Goal: Task Accomplishment & Management: Use online tool/utility

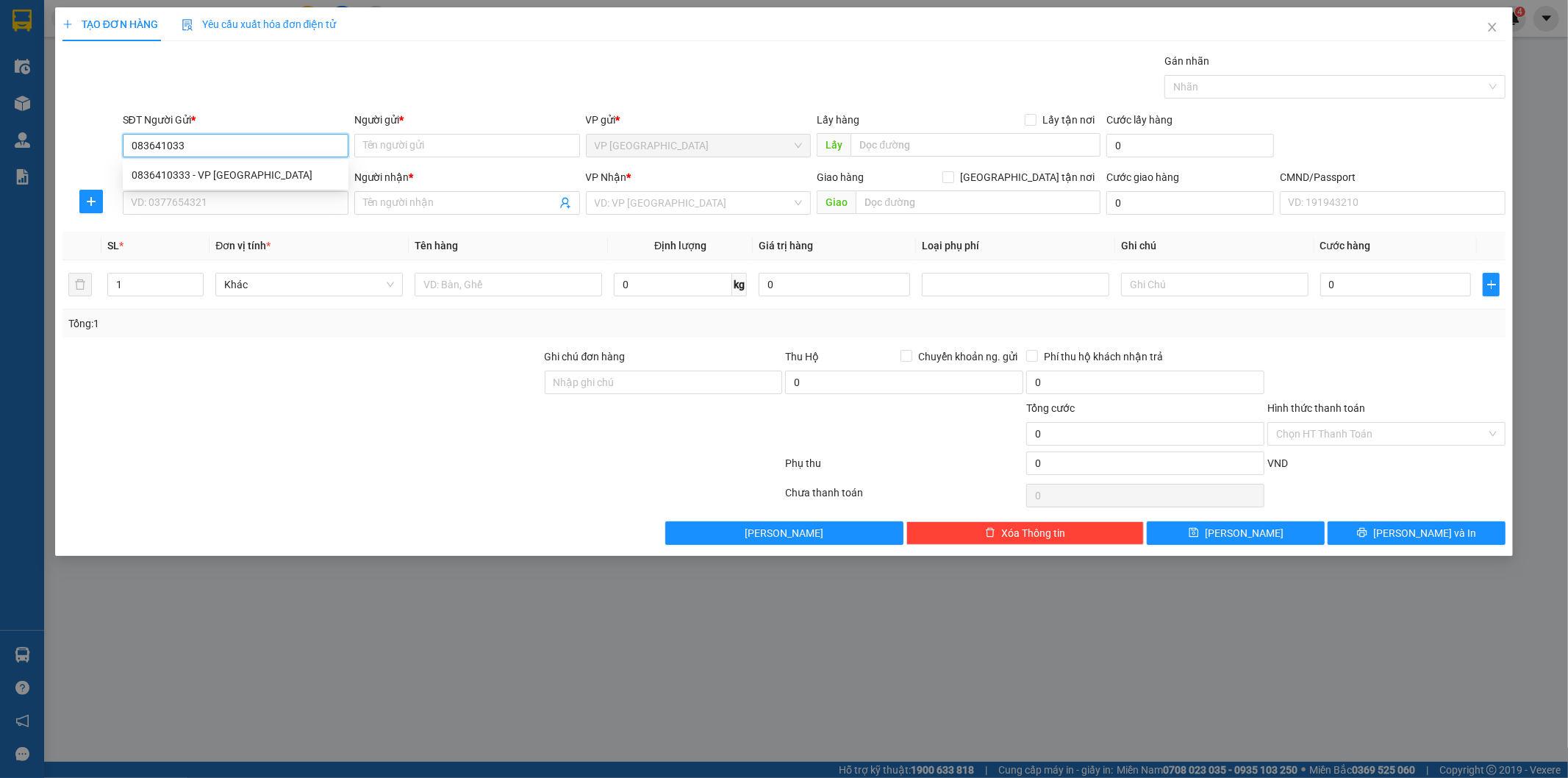
type input "0836410333"
click at [214, 177] on div "0836410333 - VP [GEOGRAPHIC_DATA]" at bounding box center [235, 175] width 208 height 17
type input "VP TÂN TRIỀU"
type input "0836410333"
click at [226, 198] on input "SĐT Người Nhận *" at bounding box center [236, 203] width 226 height 23
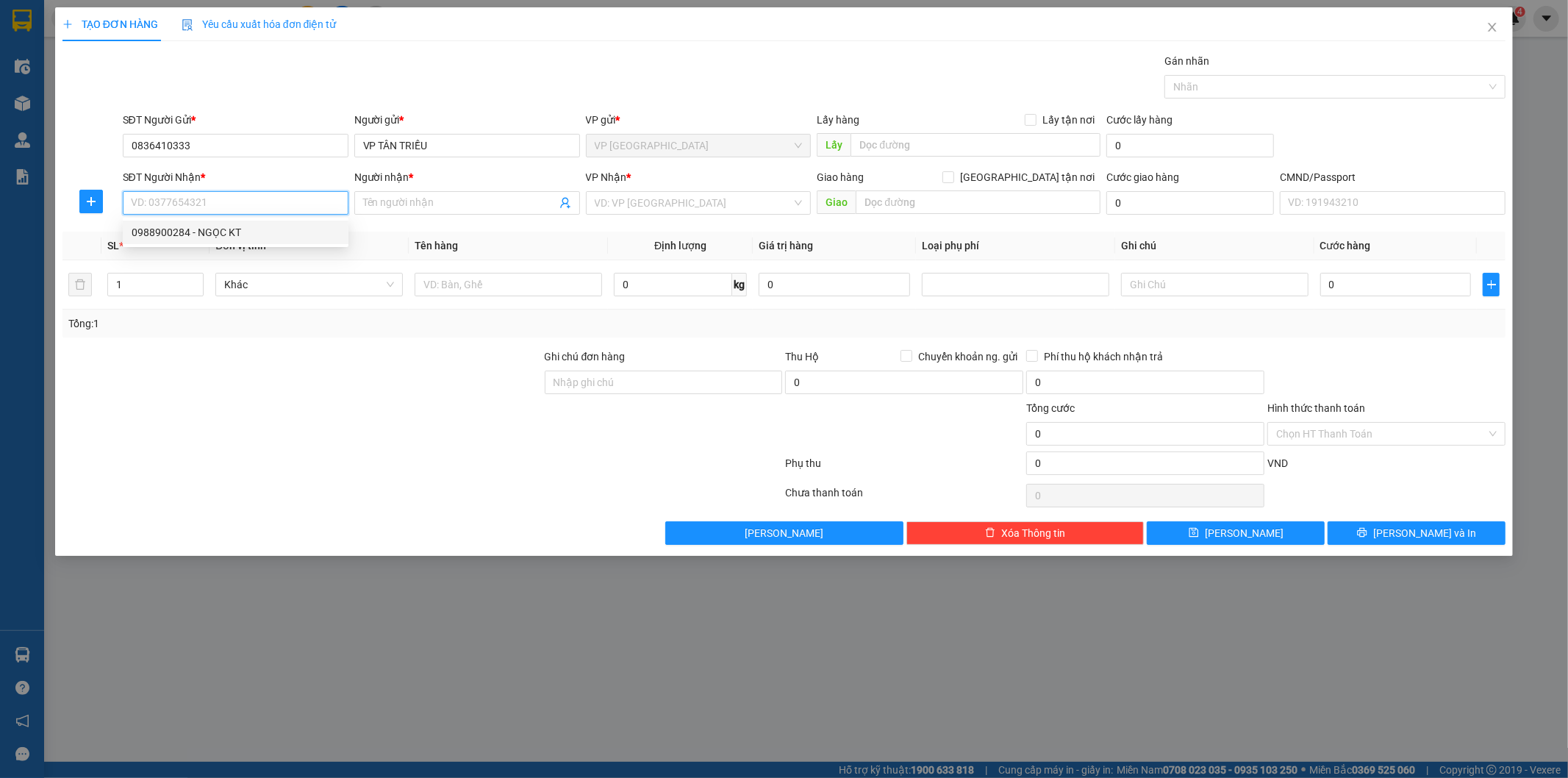
click at [229, 223] on div "0988900284 - NGỌC KT" at bounding box center [236, 232] width 226 height 23
type input "0988900284"
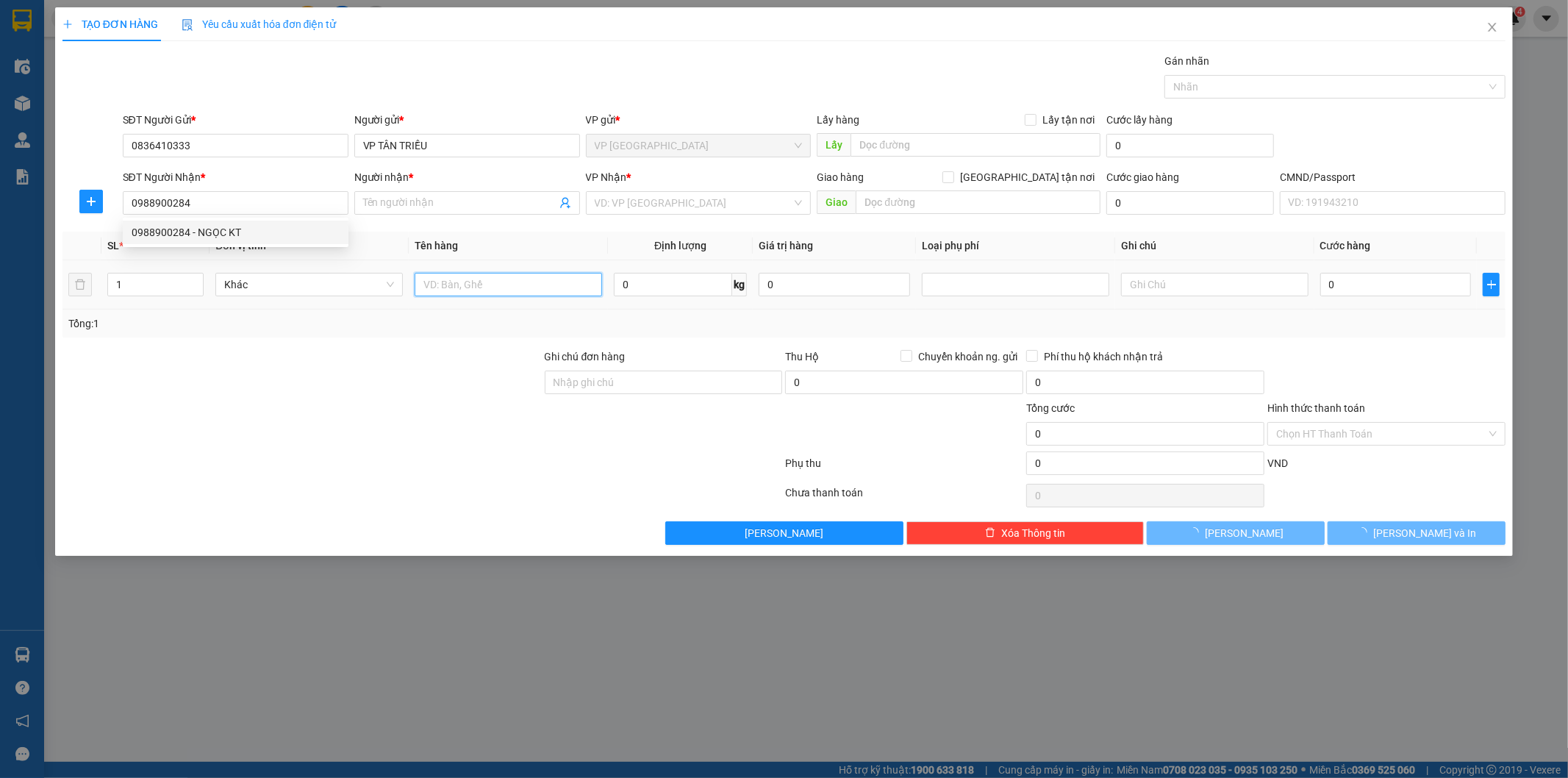
click at [535, 287] on input "text" at bounding box center [508, 284] width 188 height 23
type input "NGỌC KT"
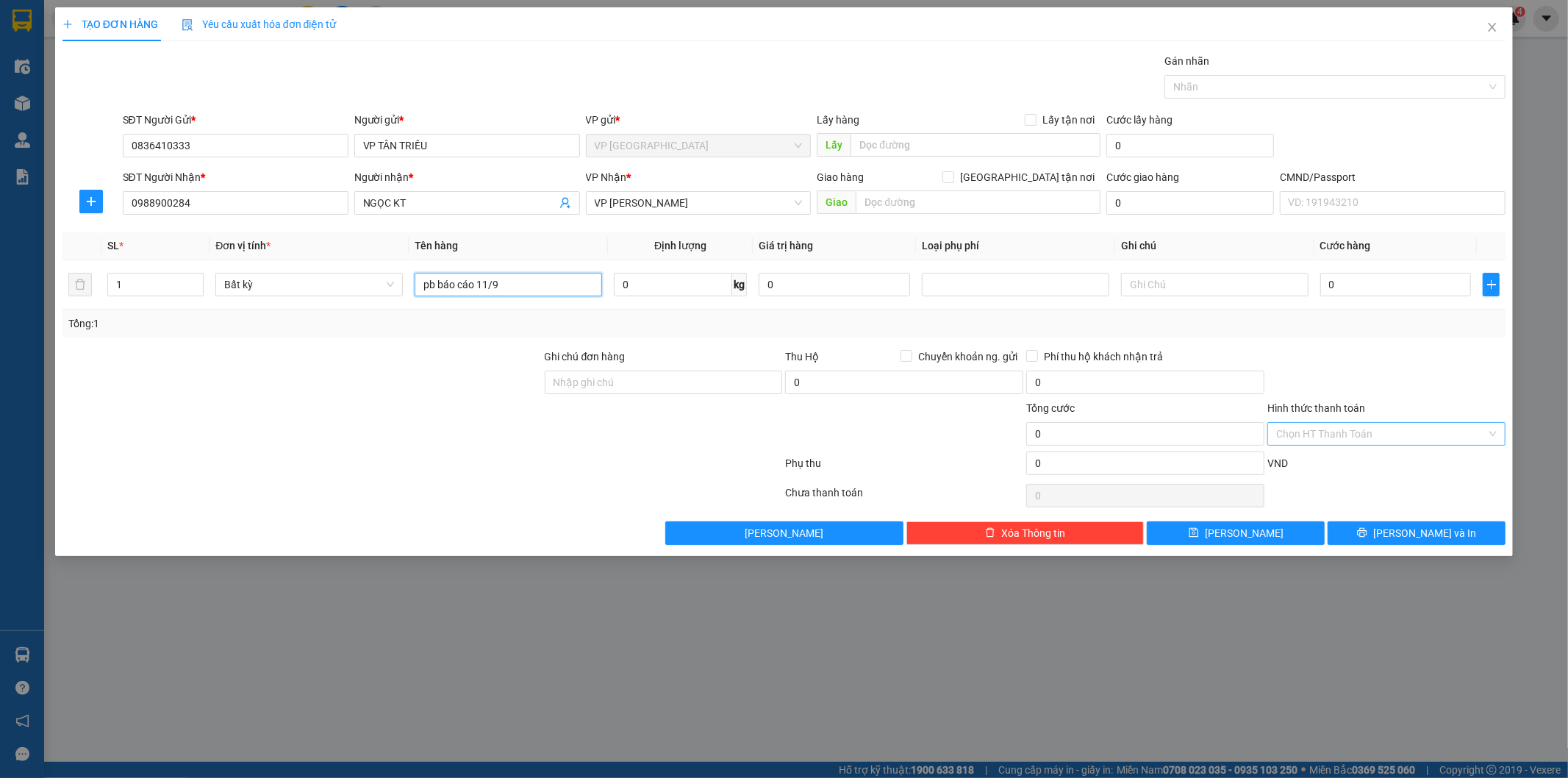
type input "pb báo cáo 11/9"
click at [1365, 436] on input "Hình thức thanh toán" at bounding box center [1382, 433] width 210 height 22
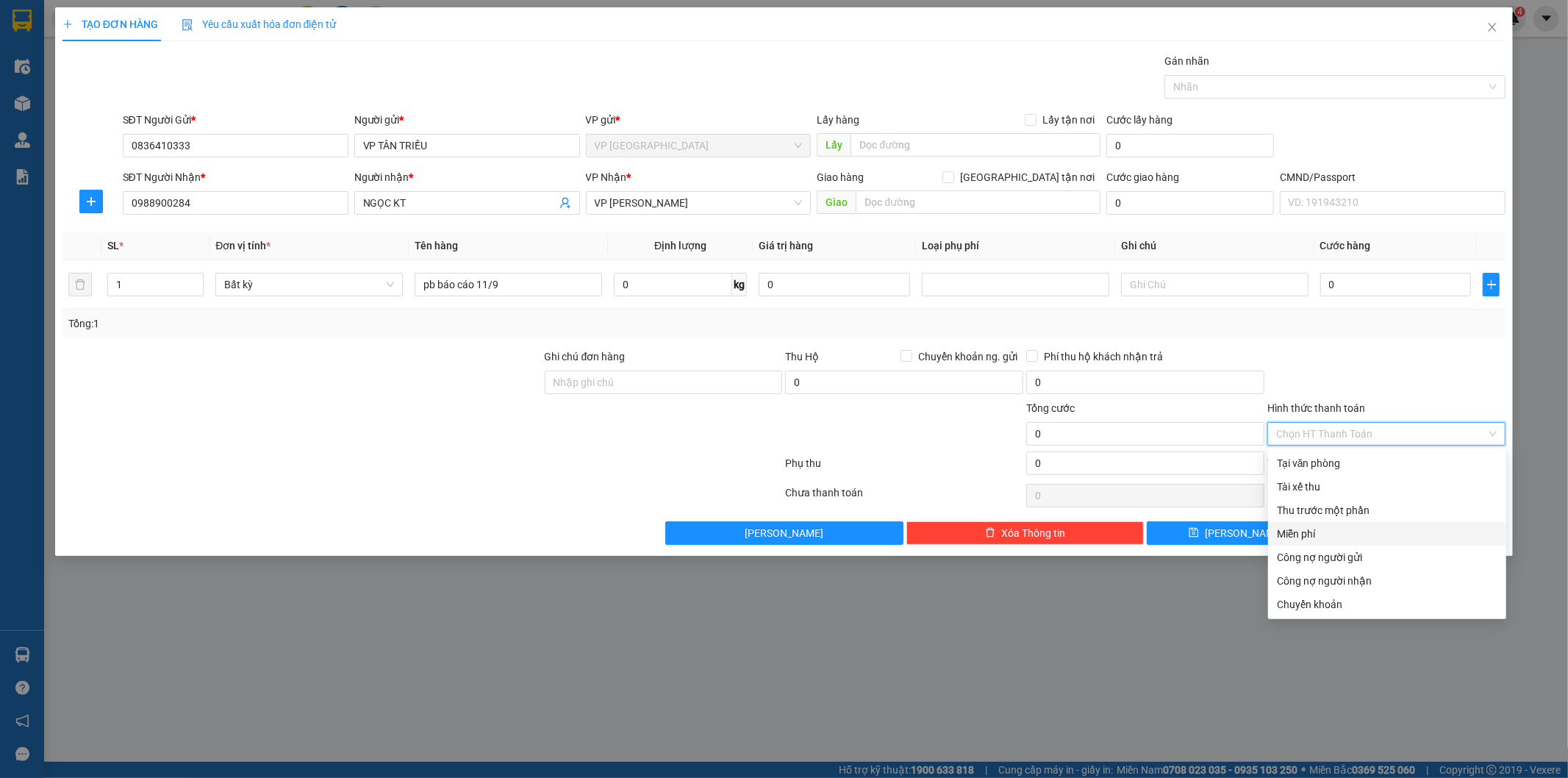
click at [1319, 526] on div "Miễn phí" at bounding box center [1388, 534] width 221 height 17
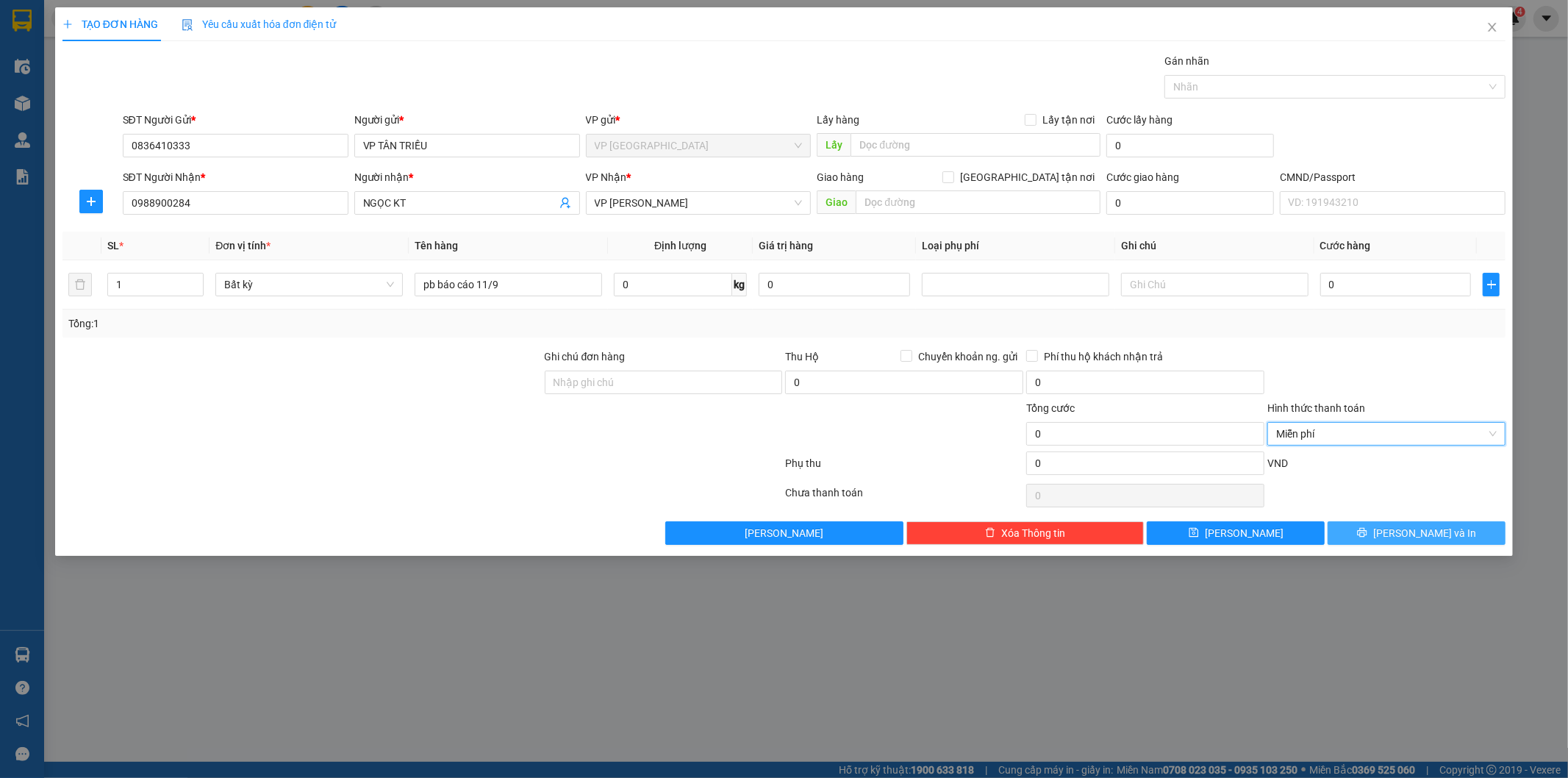
click at [1376, 527] on button "[PERSON_NAME] và In" at bounding box center [1416, 533] width 178 height 23
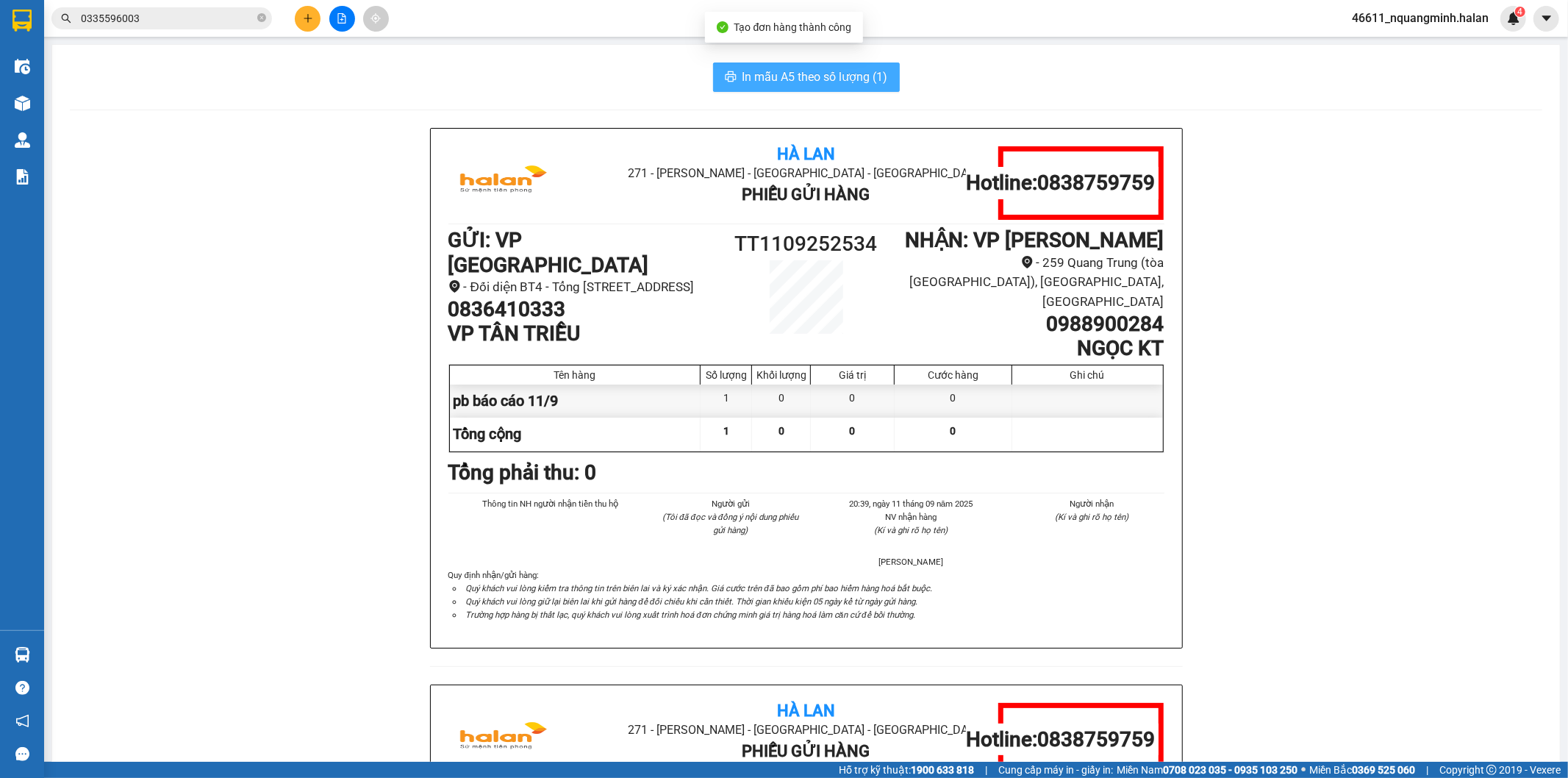
drag, startPoint x: 800, startPoint y: 90, endPoint x: 792, endPoint y: 76, distance: 16.1
click at [799, 89] on button "In mẫu A5 theo số lượng (1)" at bounding box center [806, 77] width 187 height 29
drag, startPoint x: 148, startPoint y: 462, endPoint x: 395, endPoint y: 756, distance: 384.0
click at [150, 466] on div "Hà Lan 271 - [PERSON_NAME] - [GEOGRAPHIC_DATA] Long - [GEOGRAPHIC_DATA] Phiếu G…" at bounding box center [806, 684] width 1473 height 1113
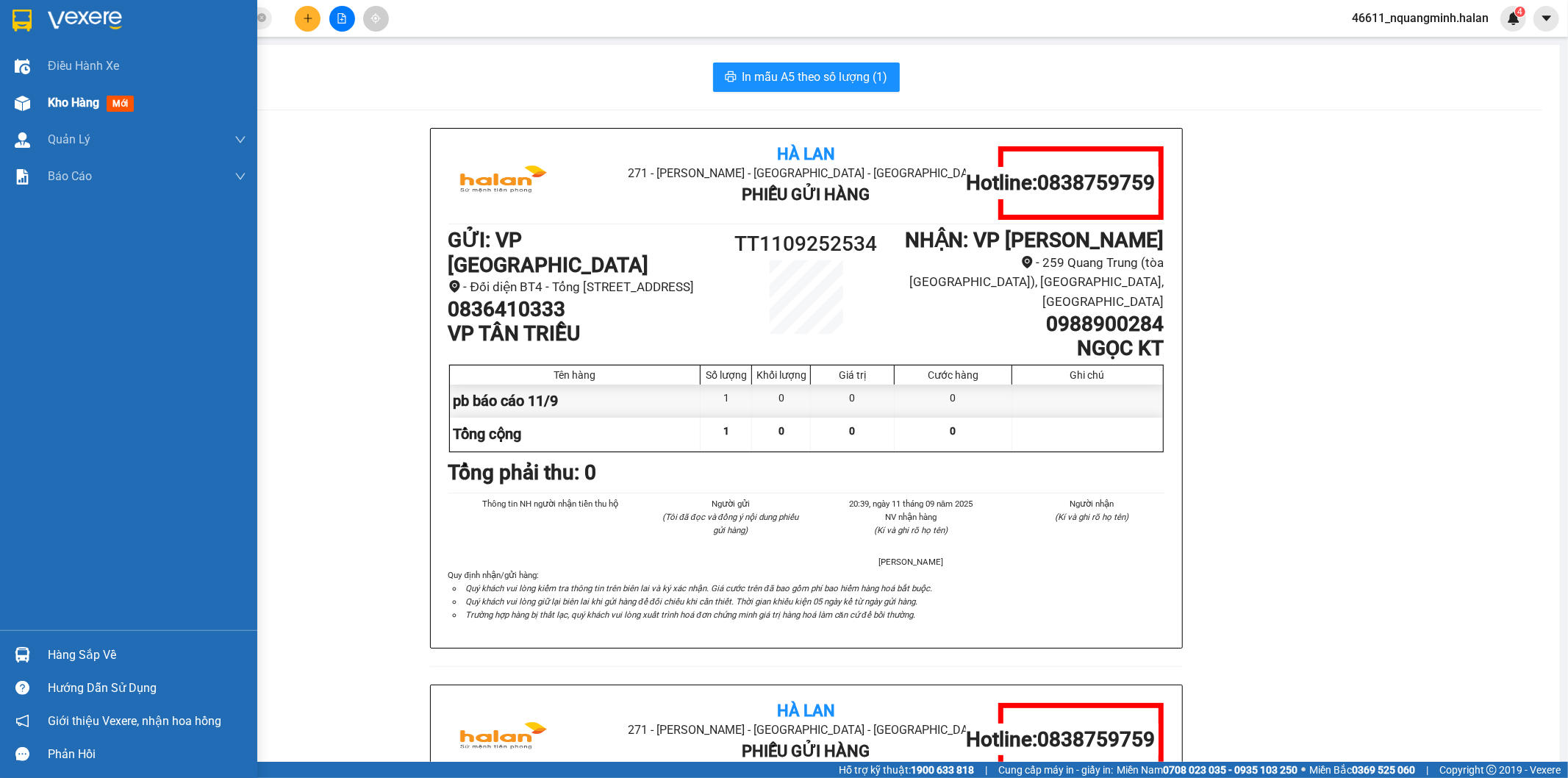
click at [26, 107] on img at bounding box center [23, 103] width 16 height 16
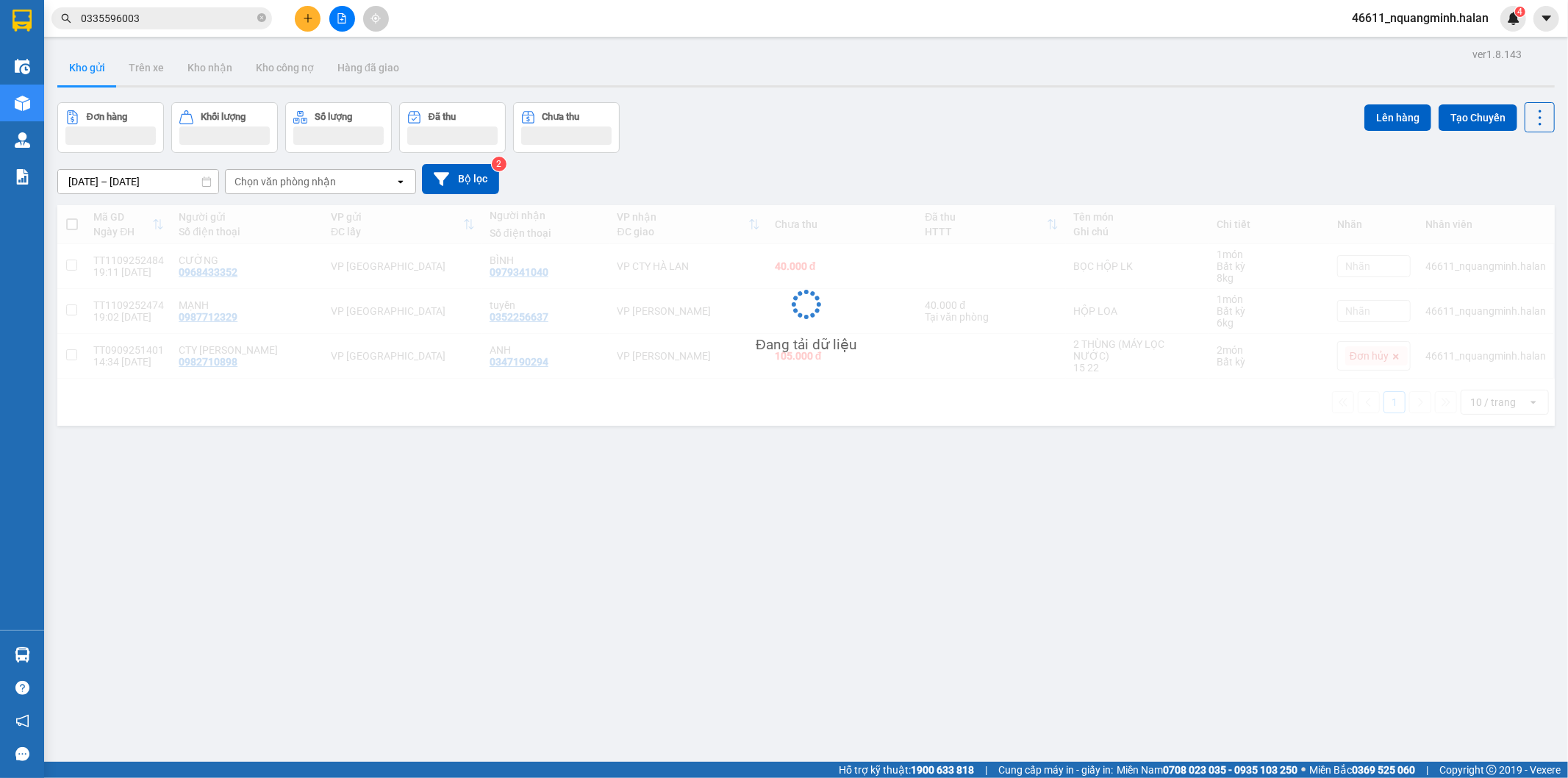
click at [882, 86] on div at bounding box center [805, 86] width 1497 height 2
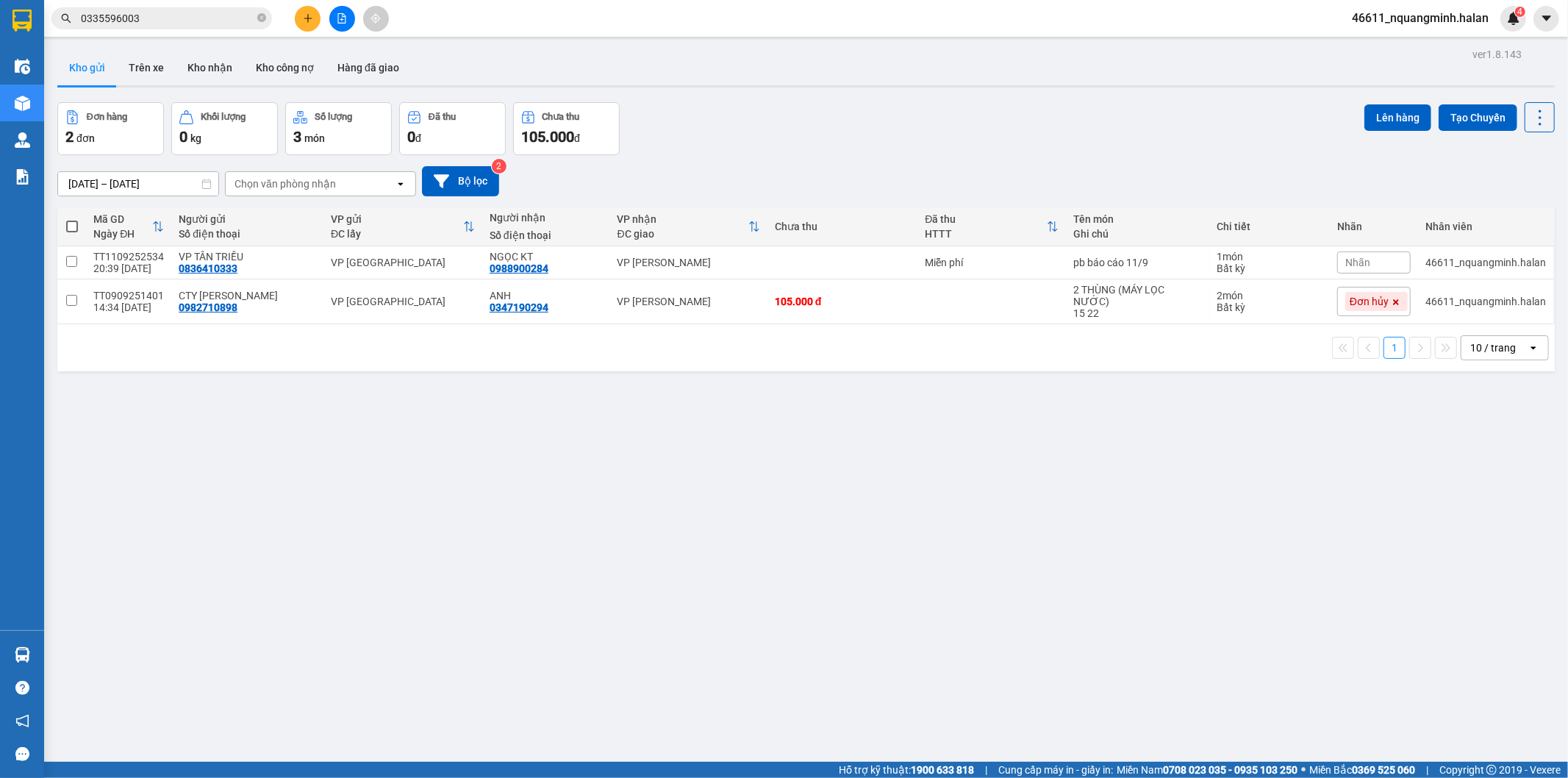
click at [577, 526] on div "ver 1.8.143 Kho gửi Trên xe Kho nhận Kho công nợ Hàng đã giao Đơn hàng 2 đơn Kh…" at bounding box center [806, 433] width 1509 height 778
click at [1434, 258] on icon at bounding box center [1439, 263] width 11 height 11
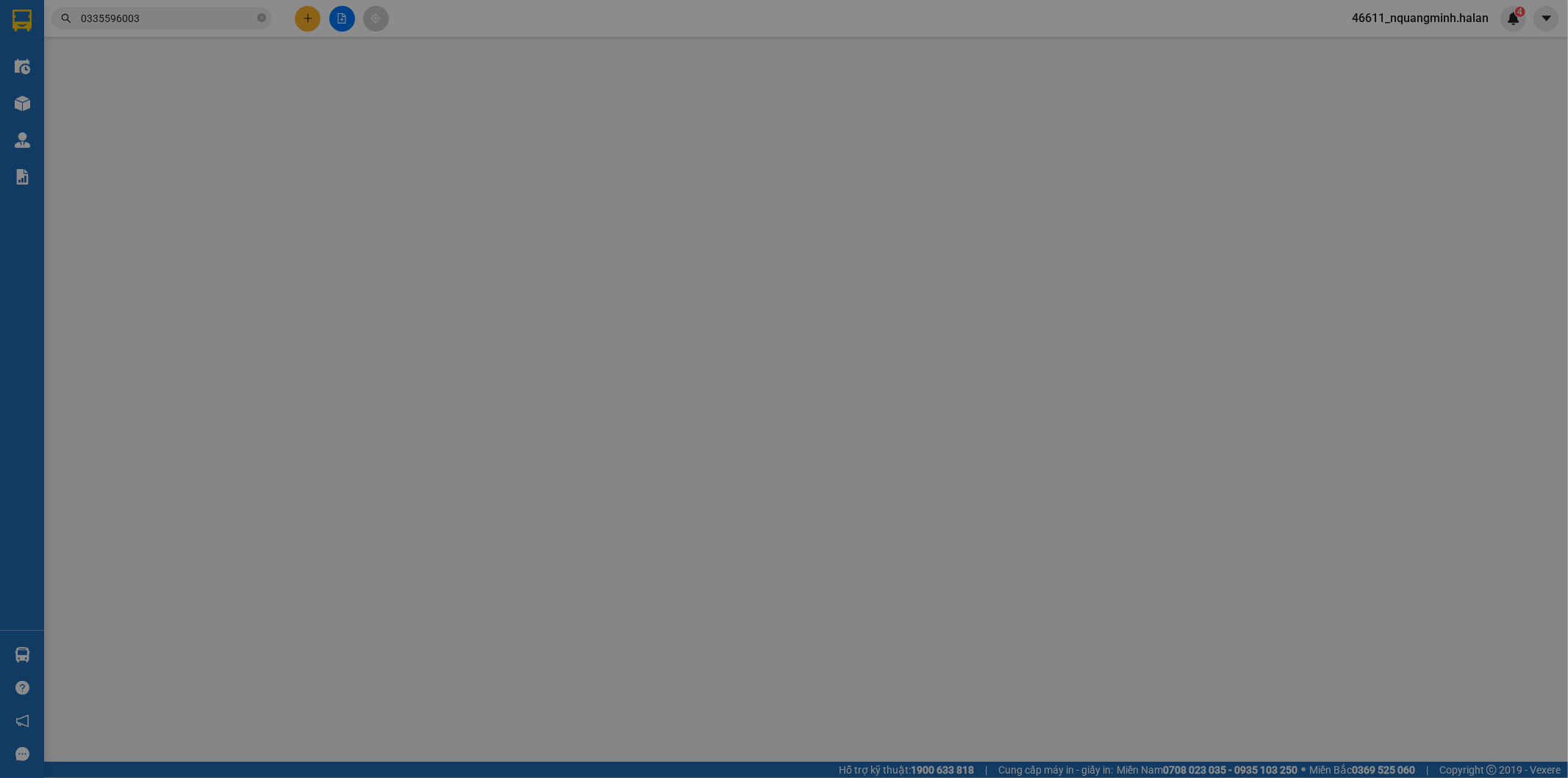
type input "0836410333"
type input "0988900284"
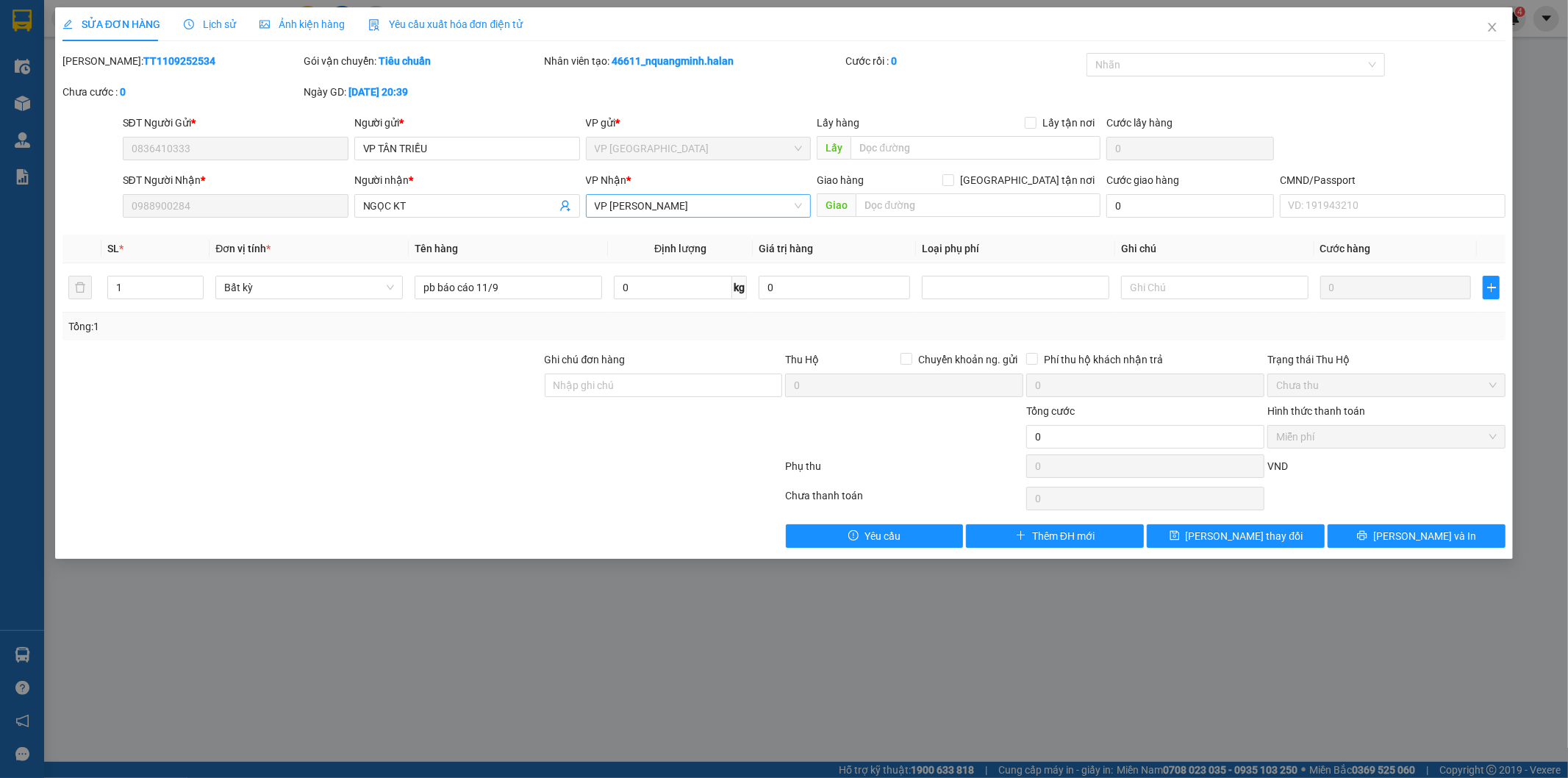
click at [658, 207] on span "VP [PERSON_NAME]" at bounding box center [698, 206] width 208 height 22
type input "cty"
click at [653, 225] on div "VP CTY HÀ LAN" at bounding box center [699, 235] width 226 height 23
drag, startPoint x: 1246, startPoint y: 540, endPoint x: 975, endPoint y: 364, distance: 323.1
click at [1245, 539] on span "[PERSON_NAME] thay đổi" at bounding box center [1244, 536] width 118 height 17
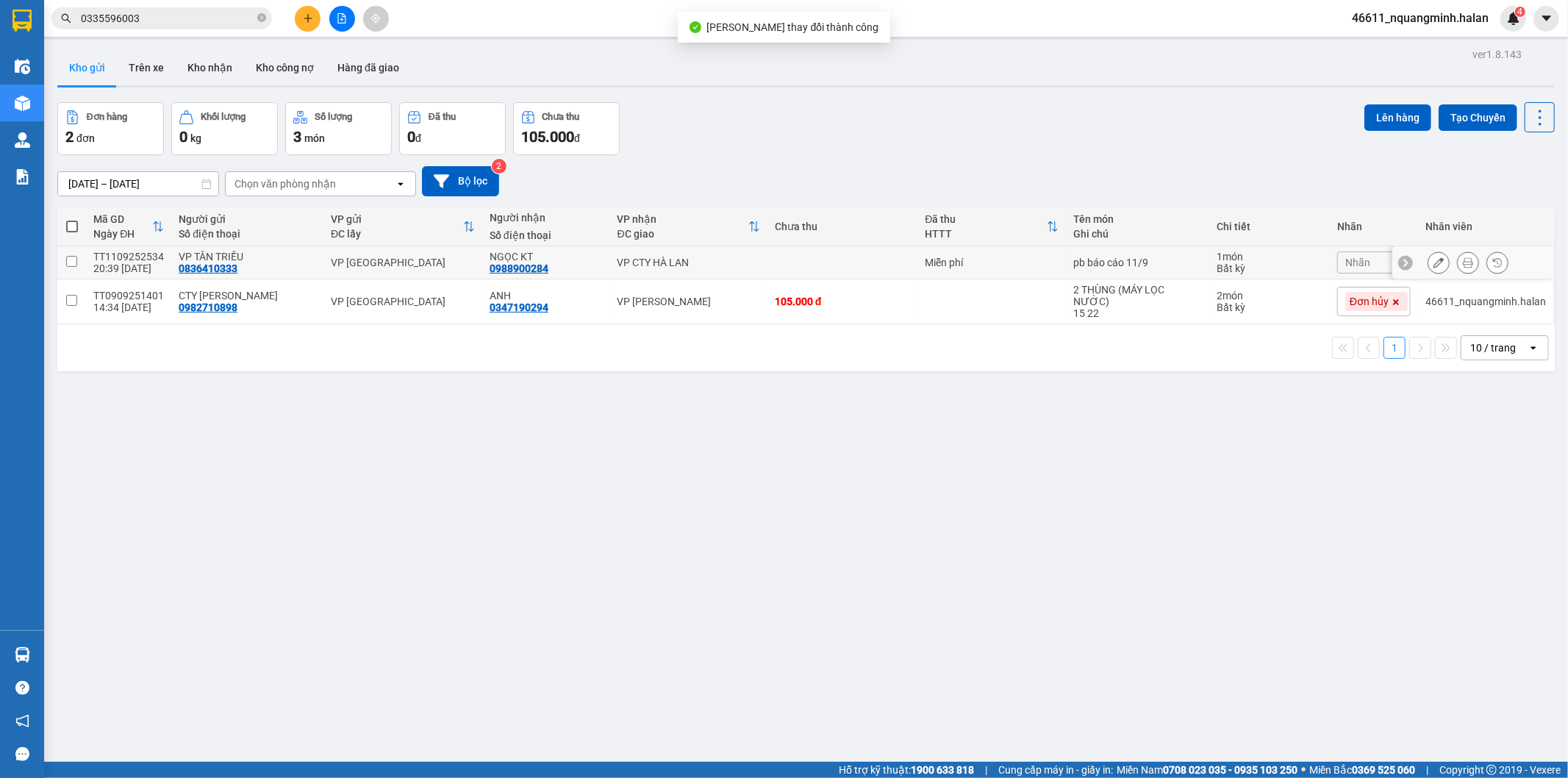
click at [1463, 259] on icon at bounding box center [1468, 263] width 11 height 11
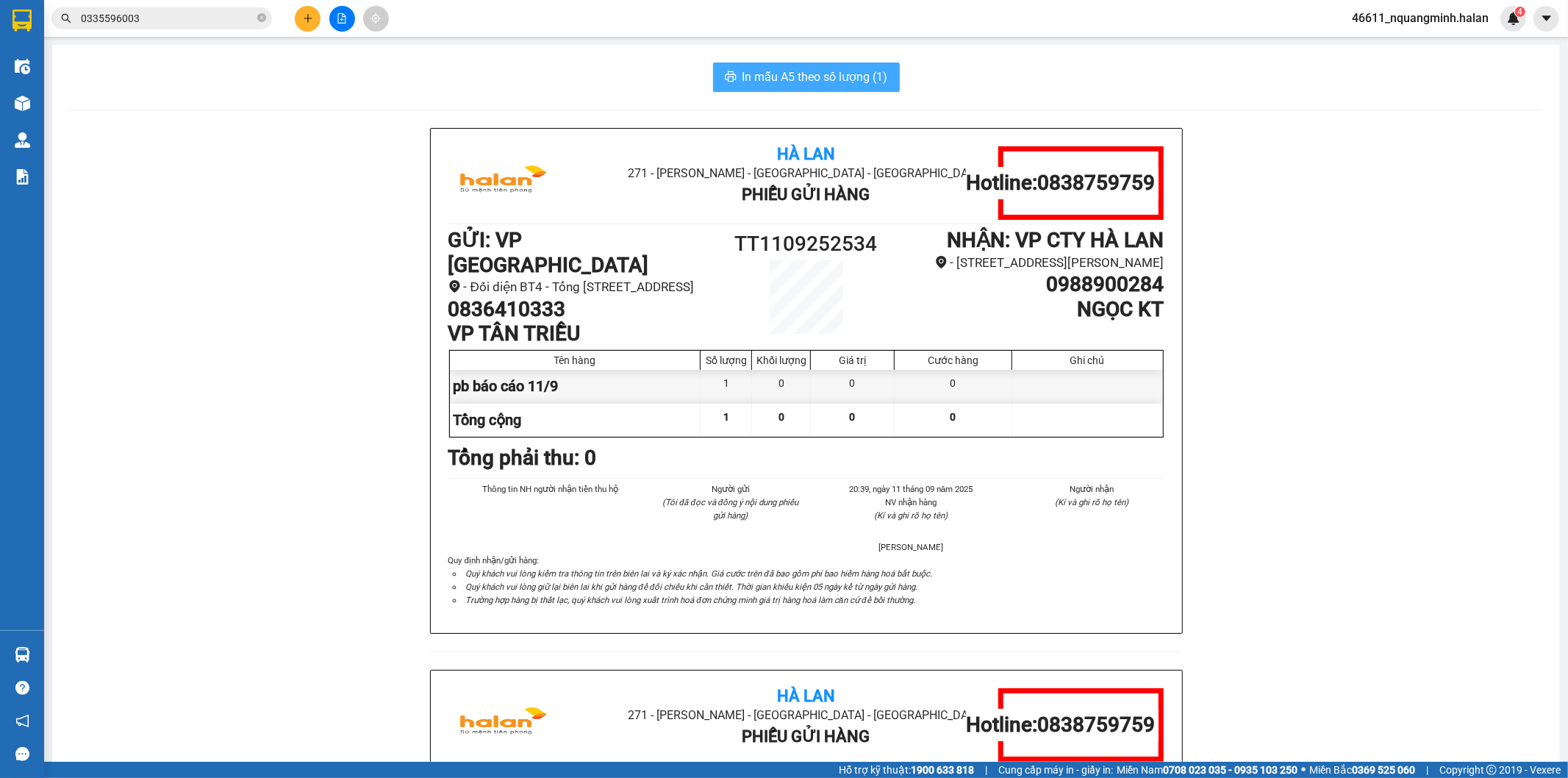
click at [829, 69] on span "In mẫu A5 theo số lượng (1)" at bounding box center [815, 77] width 146 height 18
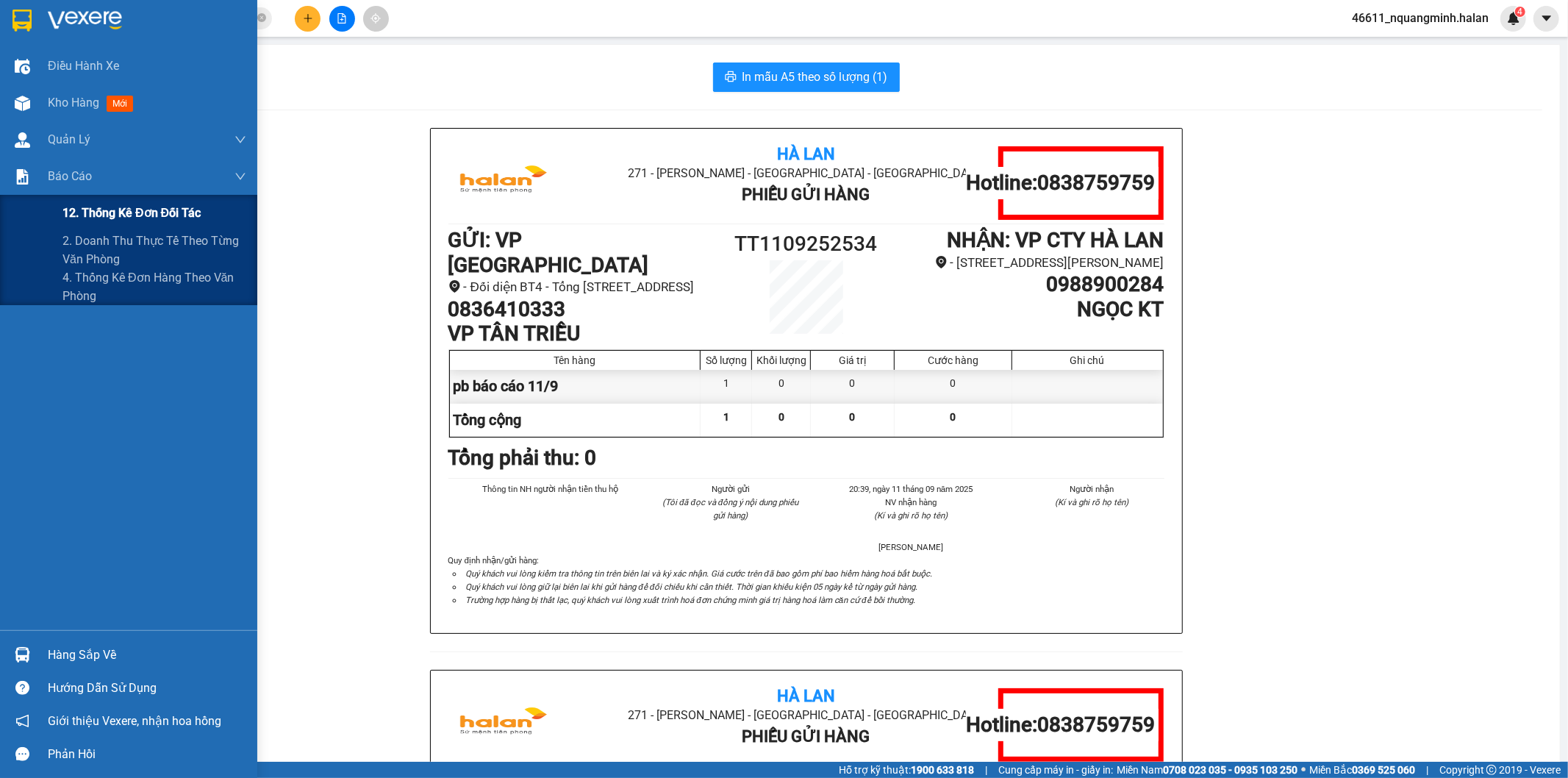
click at [96, 209] on span "12. Thống kê đơn đối tác" at bounding box center [131, 213] width 138 height 18
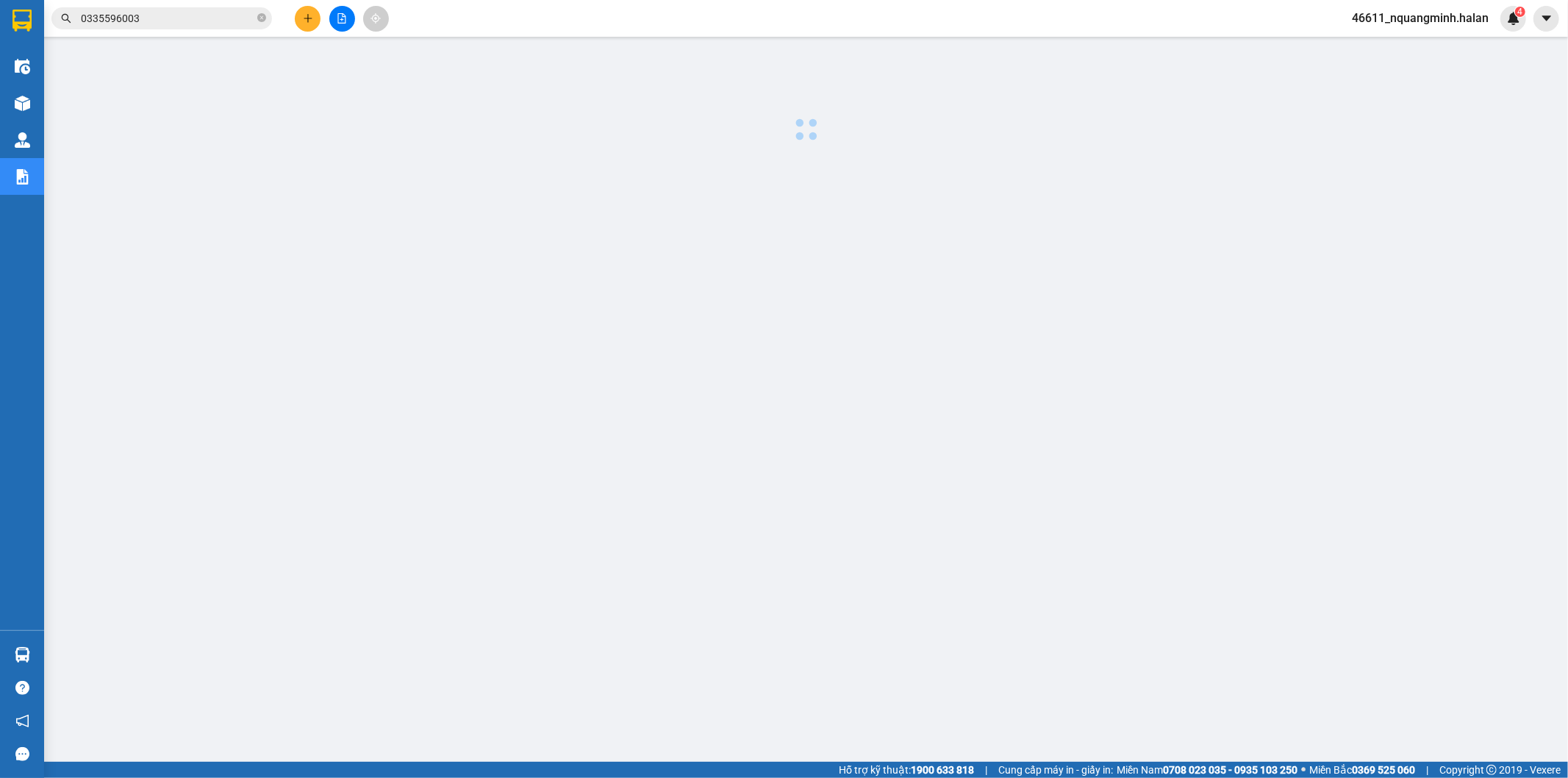
drag, startPoint x: 237, startPoint y: 247, endPoint x: 754, endPoint y: 243, distance: 517.0
click at [810, 387] on div at bounding box center [806, 375] width 1509 height 662
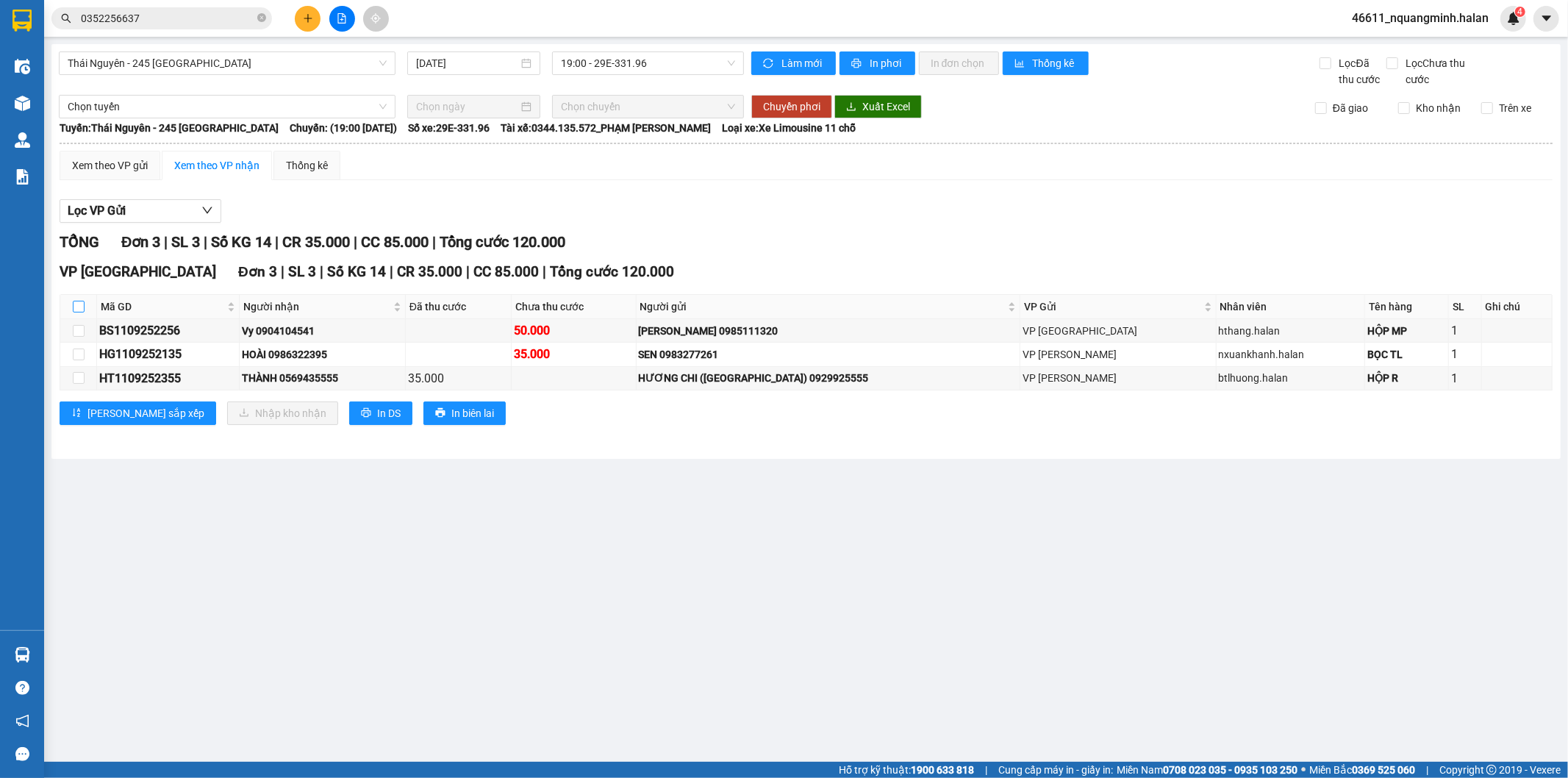
click at [82, 306] on input "checkbox" at bounding box center [79, 307] width 12 height 12
checkbox input "true"
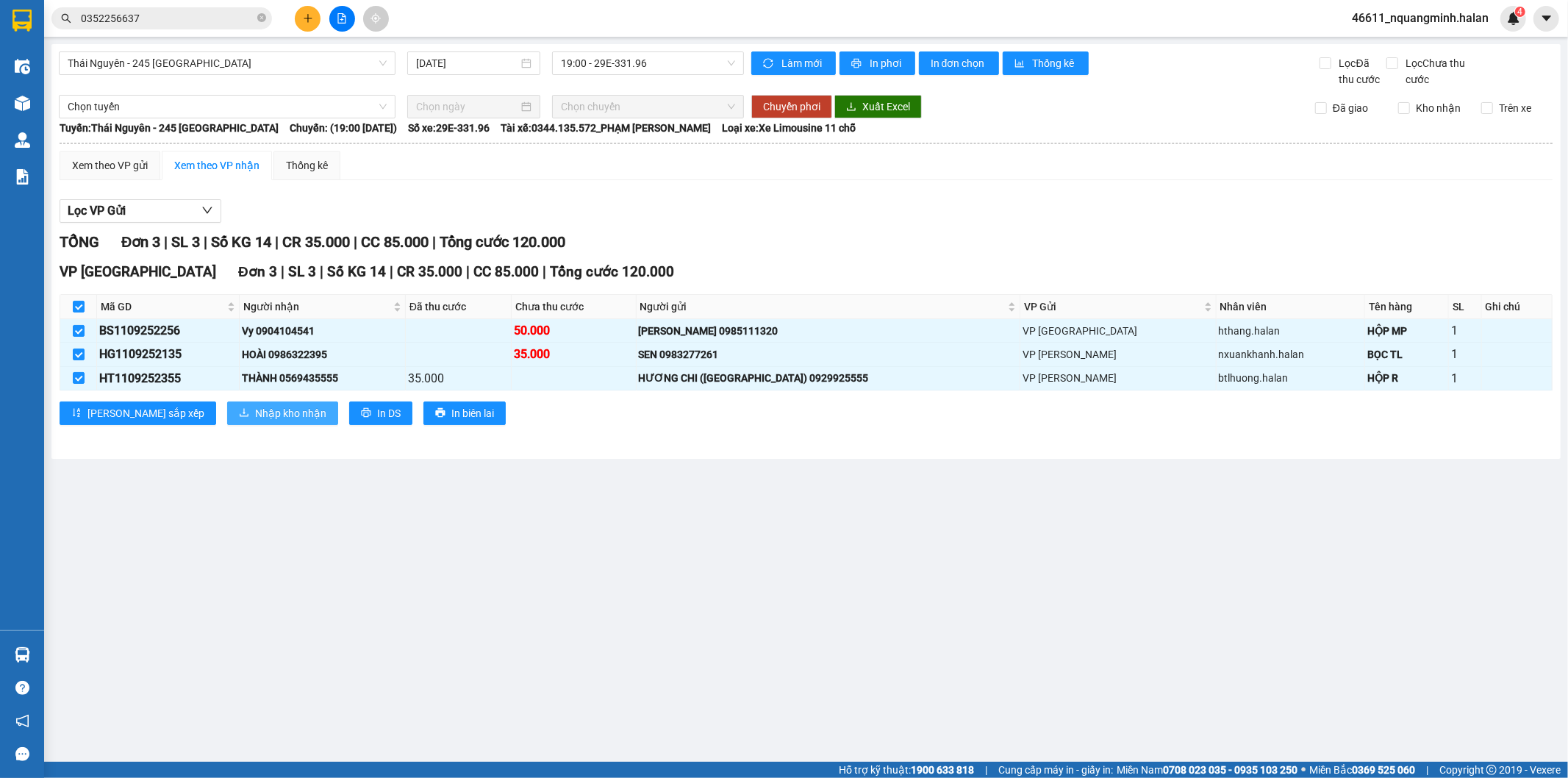
click at [255, 421] on span "Nhập kho nhận" at bounding box center [290, 414] width 71 height 17
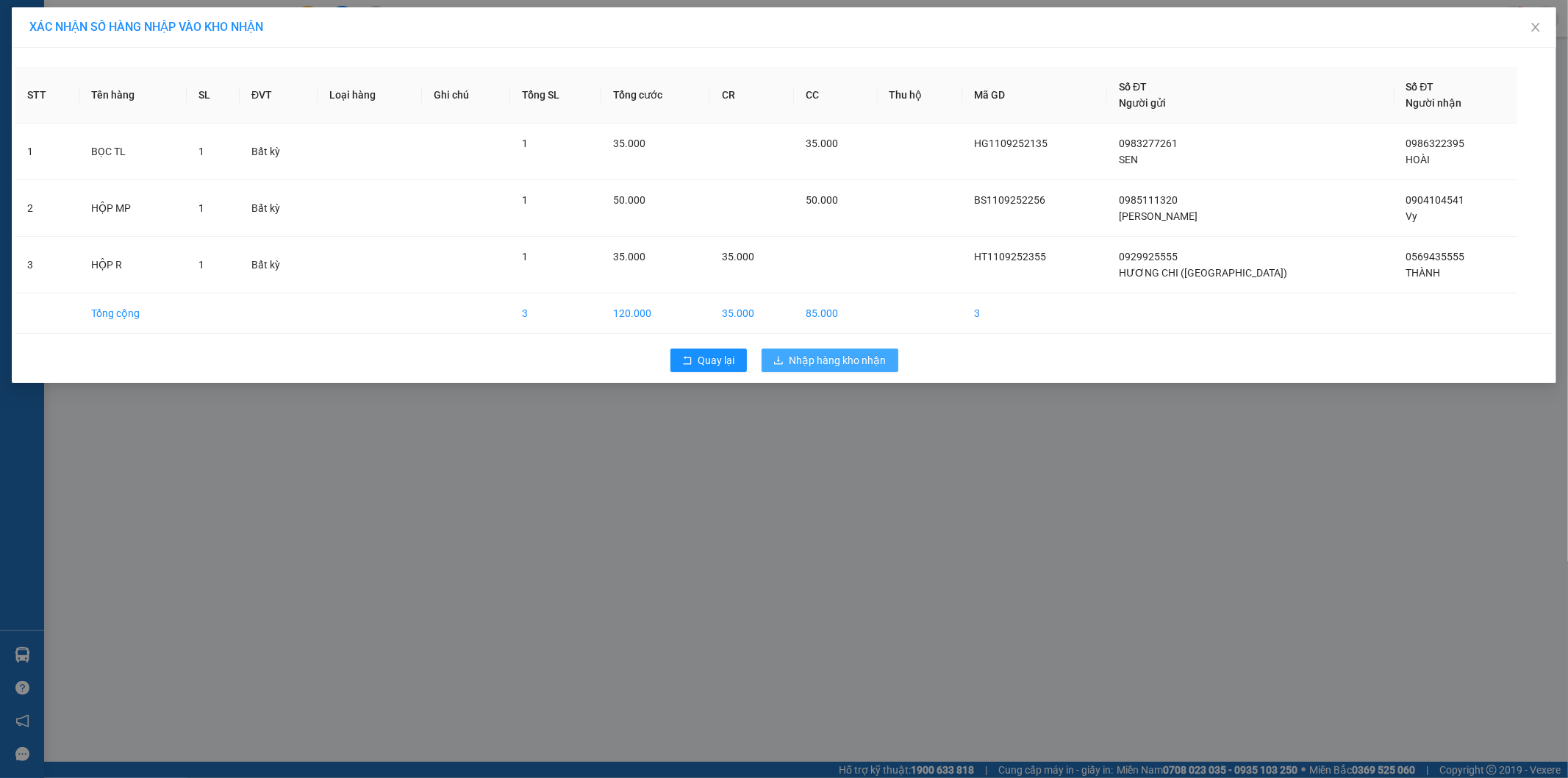
drag, startPoint x: 851, startPoint y: 354, endPoint x: 809, endPoint y: 341, distance: 44.0
click at [849, 354] on span "Nhập hàng kho nhận" at bounding box center [838, 360] width 97 height 17
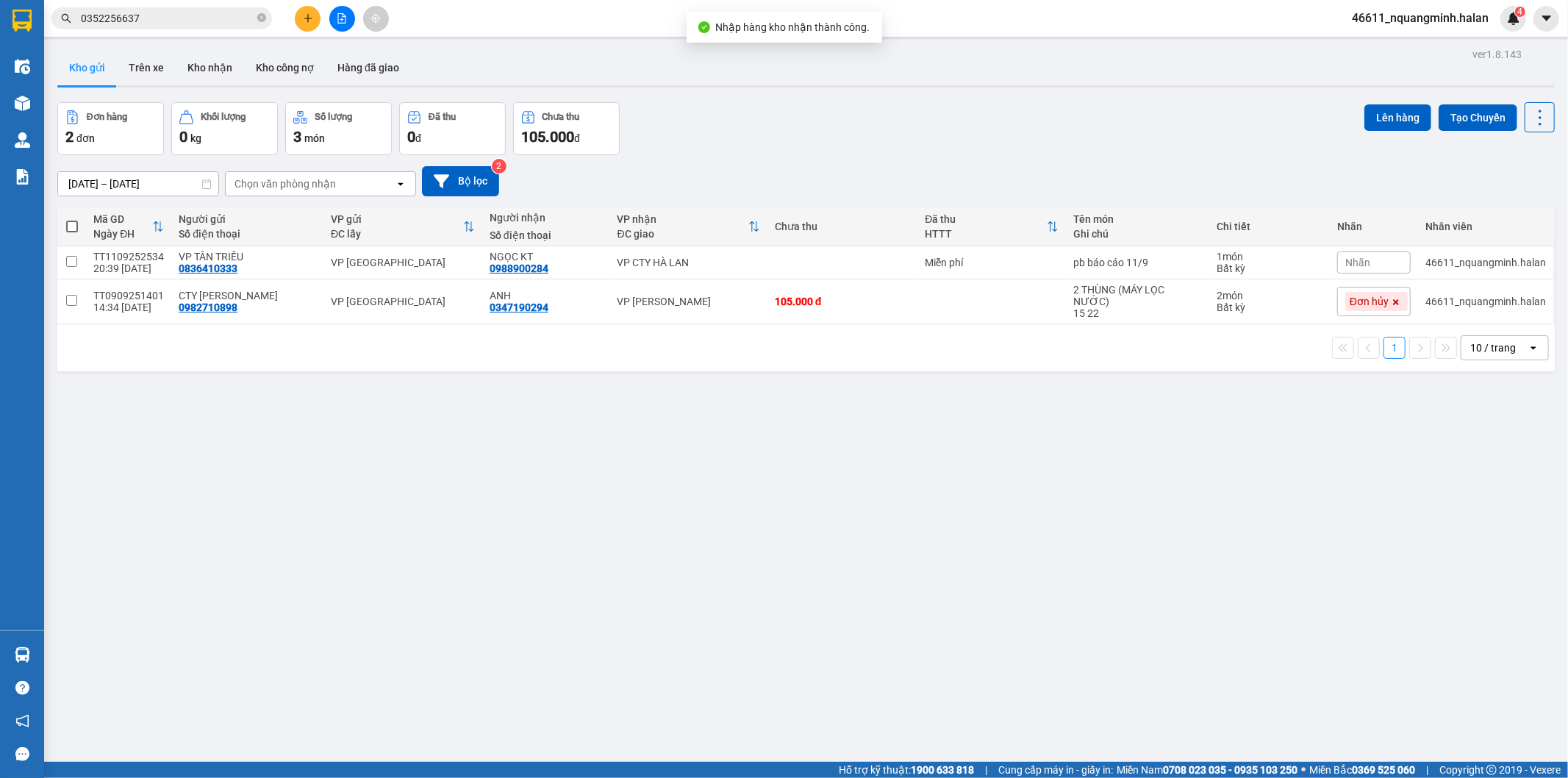
click at [382, 508] on div "ver 1.8.143 Kho gửi Trên xe Kho nhận Kho công nợ Hàng đã giao Đơn hàng 2 đơn Kh…" at bounding box center [806, 433] width 1509 height 778
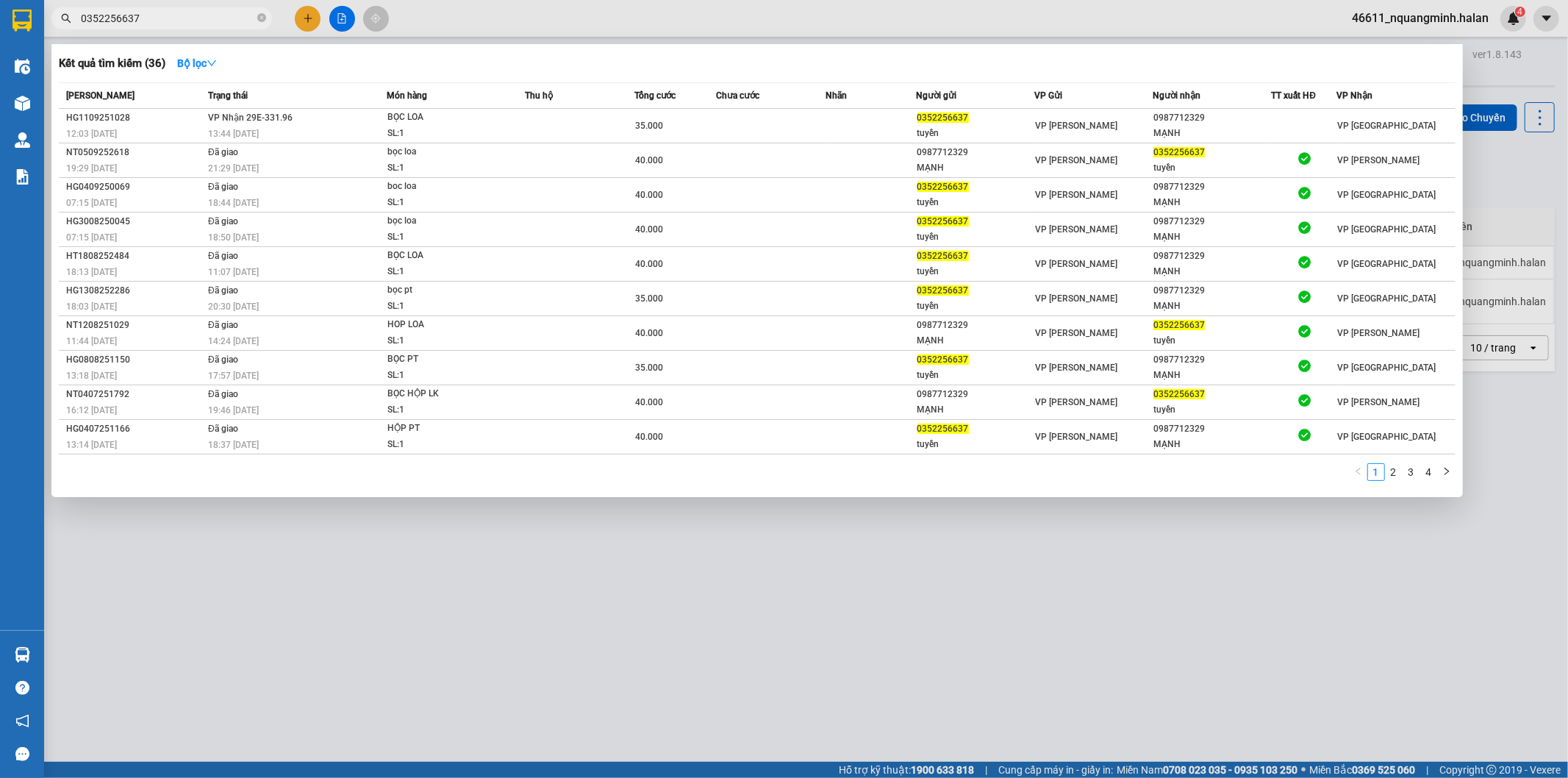
drag, startPoint x: 221, startPoint y: 25, endPoint x: 20, endPoint y: -2, distance: 202.8
click at [20, 0] on html "Kết quả tìm kiếm ( 36 ) Bộ lọc Mã ĐH Trạng thái Món hàng Thu hộ Tổng cước Chưa …" at bounding box center [784, 389] width 1568 height 778
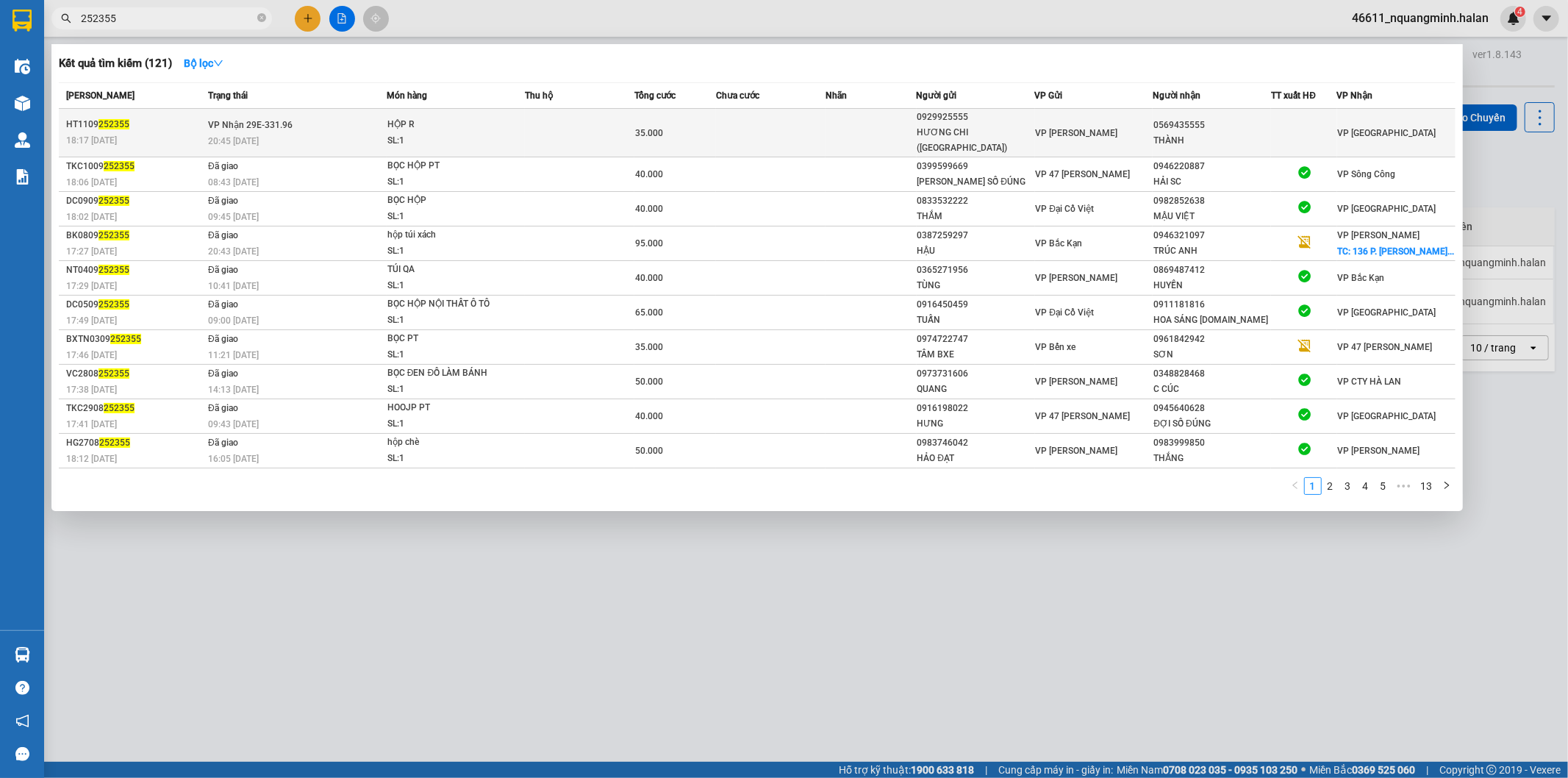
type input "252355"
click at [818, 113] on td at bounding box center [771, 133] width 110 height 49
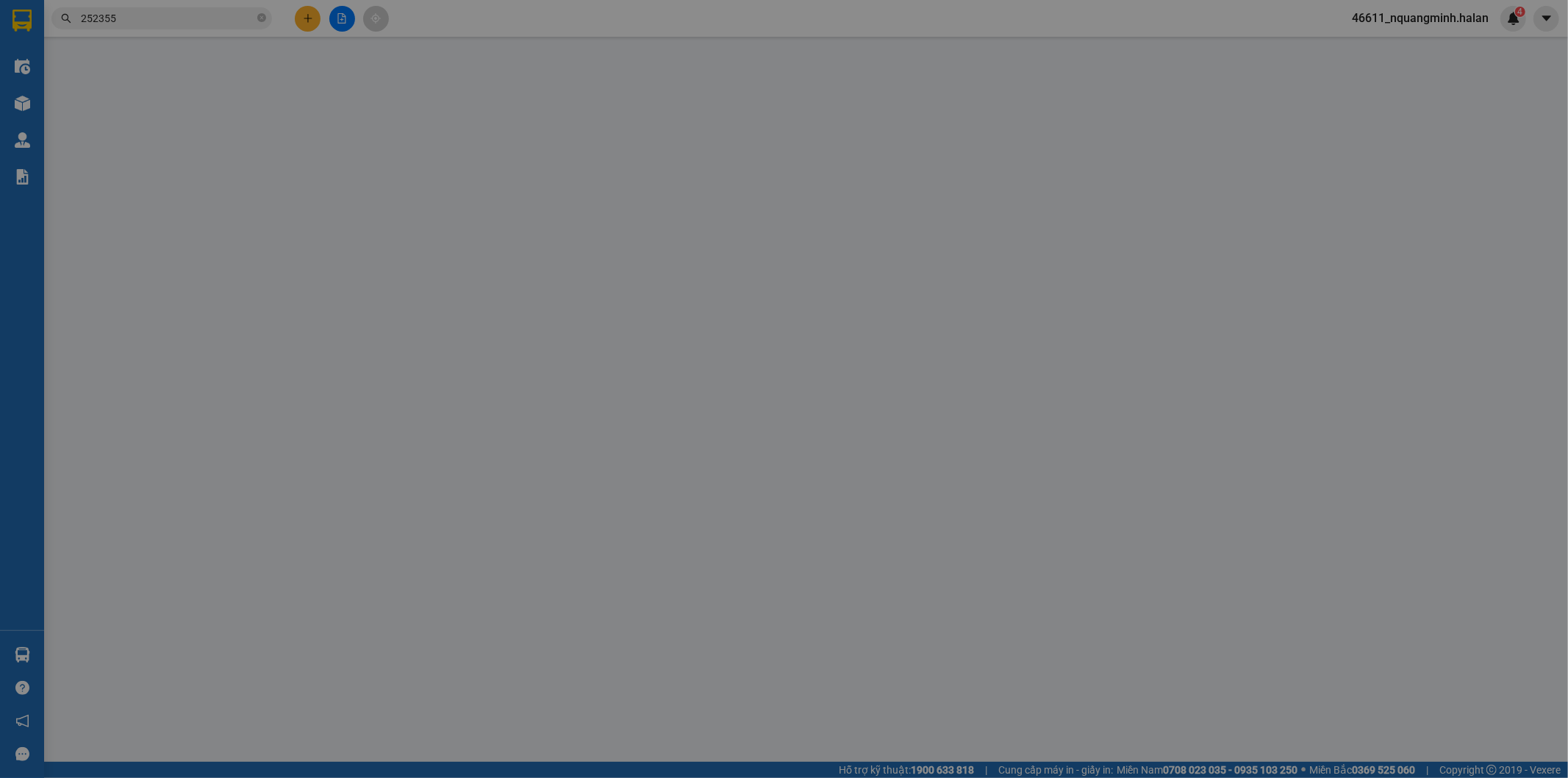
type input "0929925555"
type input "HƯƠNG CHI (BẮC SƠN)"
type input "0569435555"
type input "THÀNH"
type input "35.000"
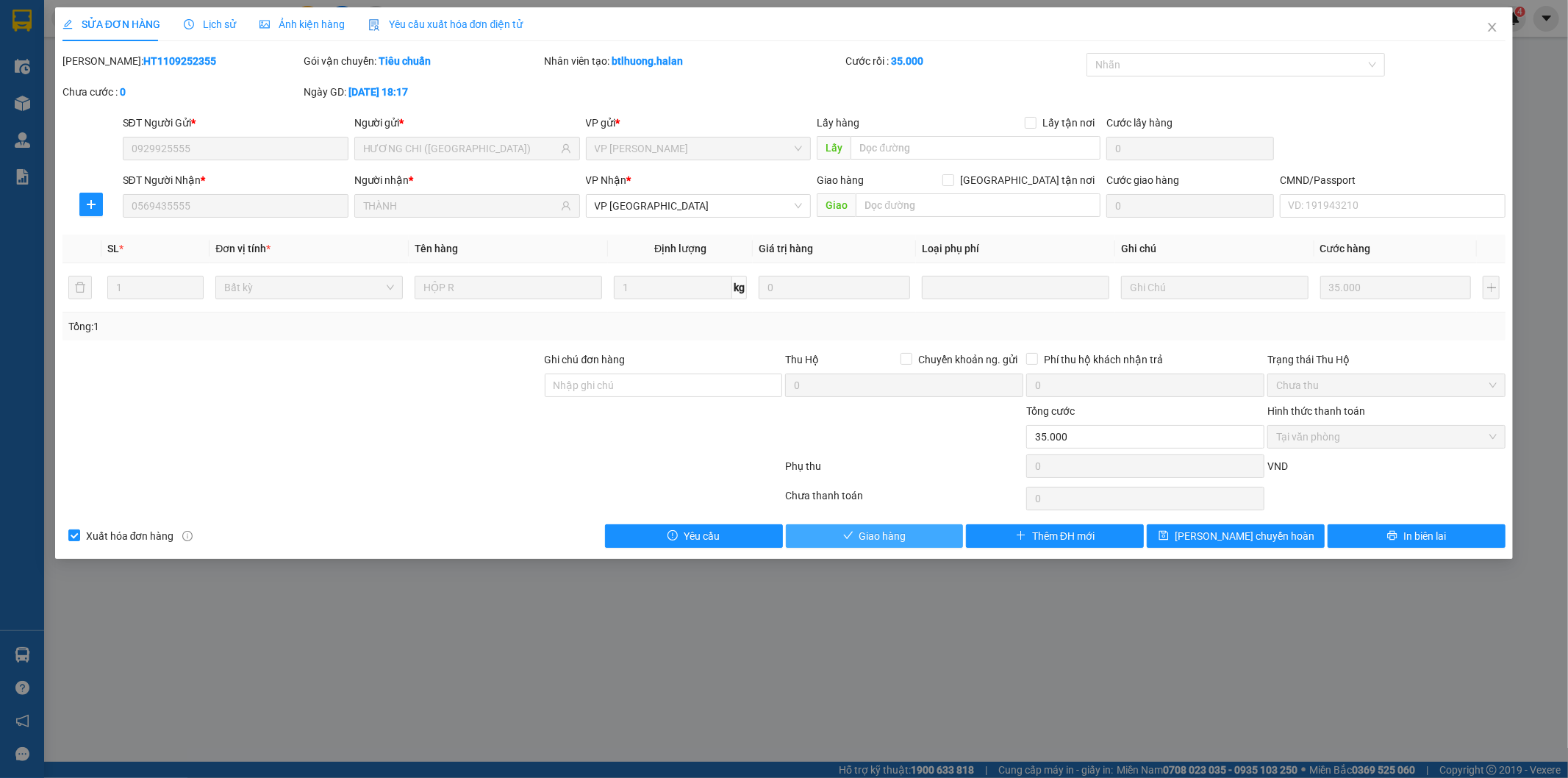
click at [868, 541] on span "Giao hàng" at bounding box center [883, 536] width 47 height 17
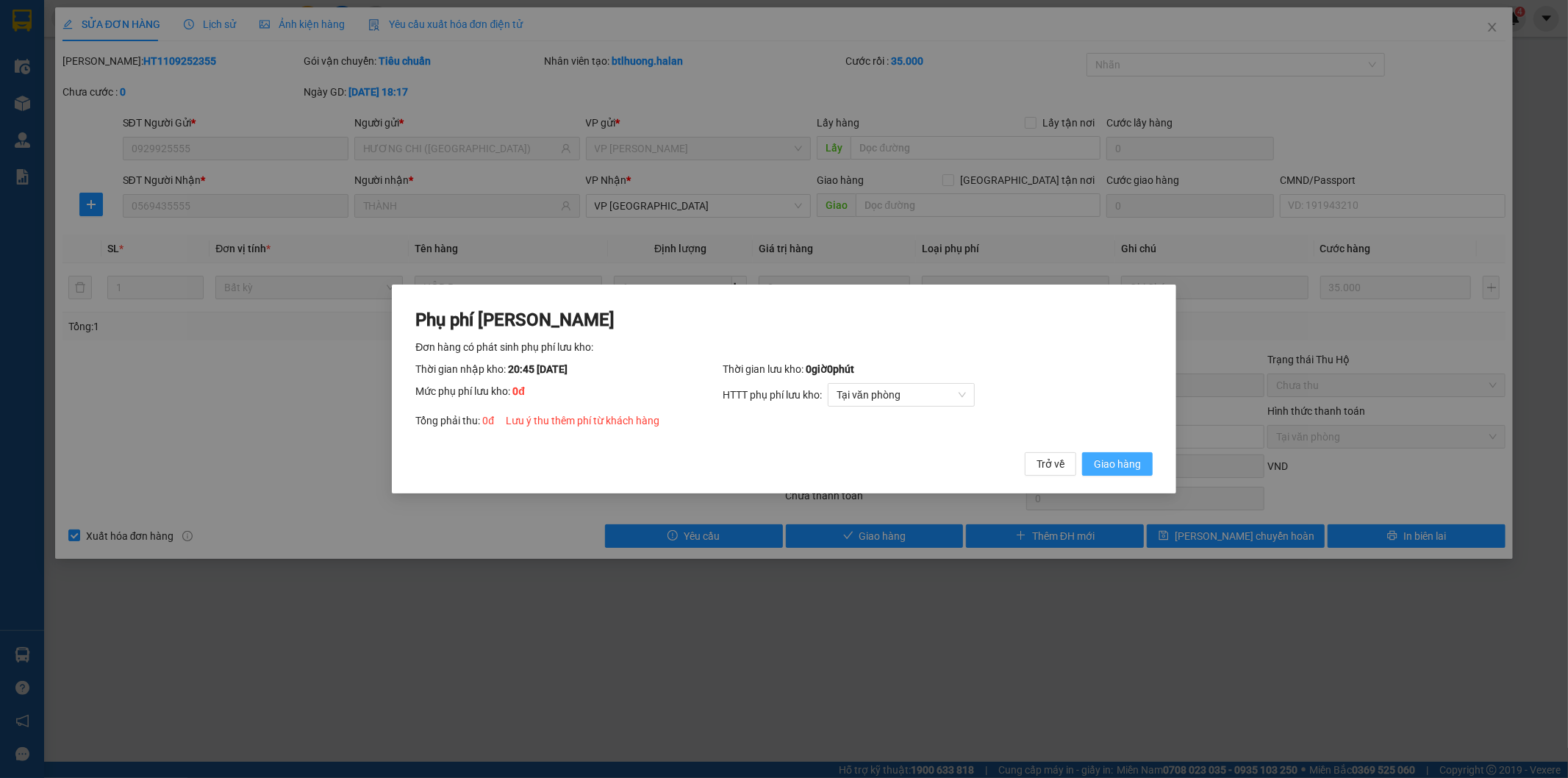
click at [1099, 469] on span "Giao hàng" at bounding box center [1118, 464] width 47 height 17
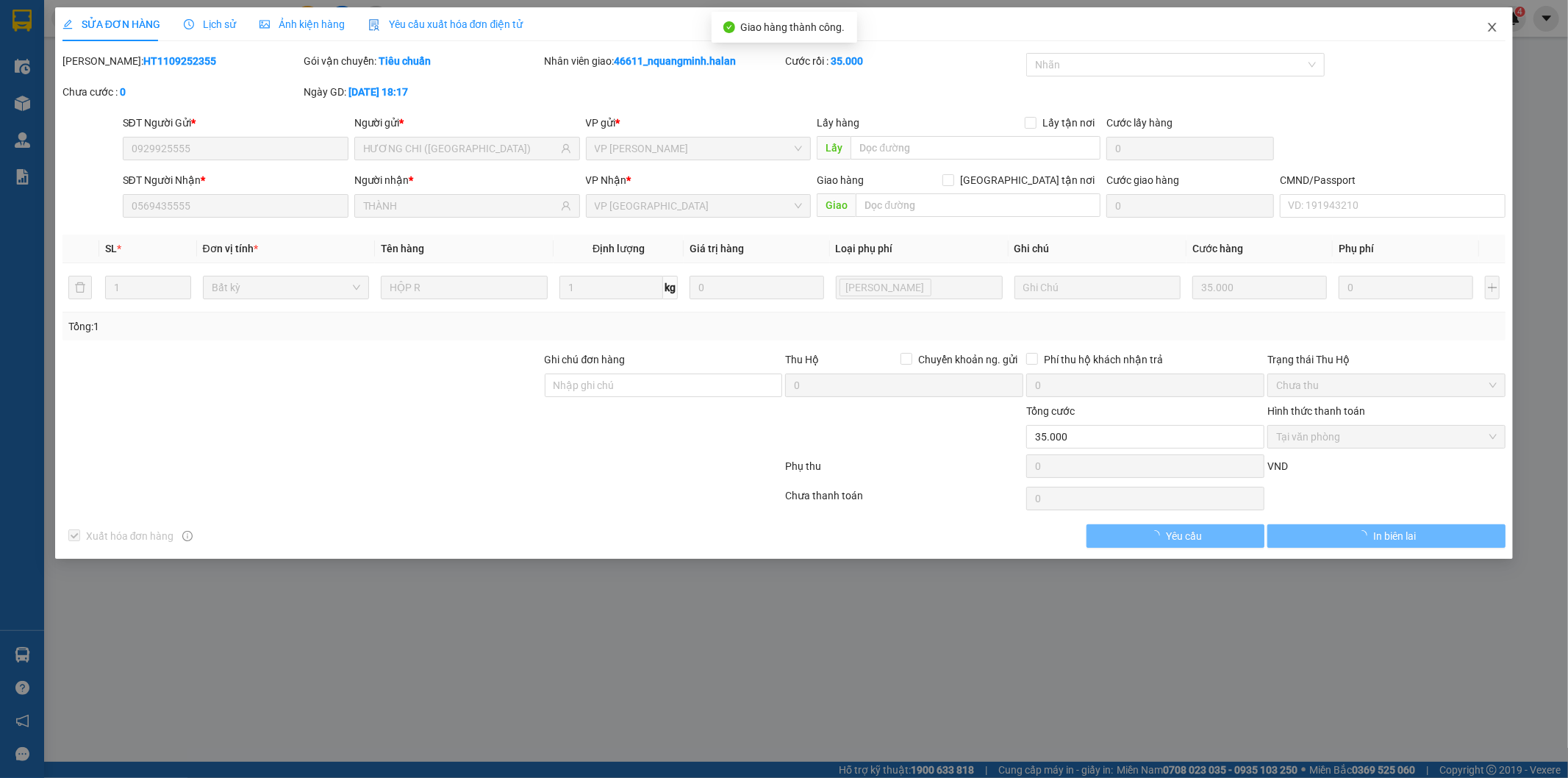
click at [1488, 29] on icon "close" at bounding box center [1493, 27] width 12 height 12
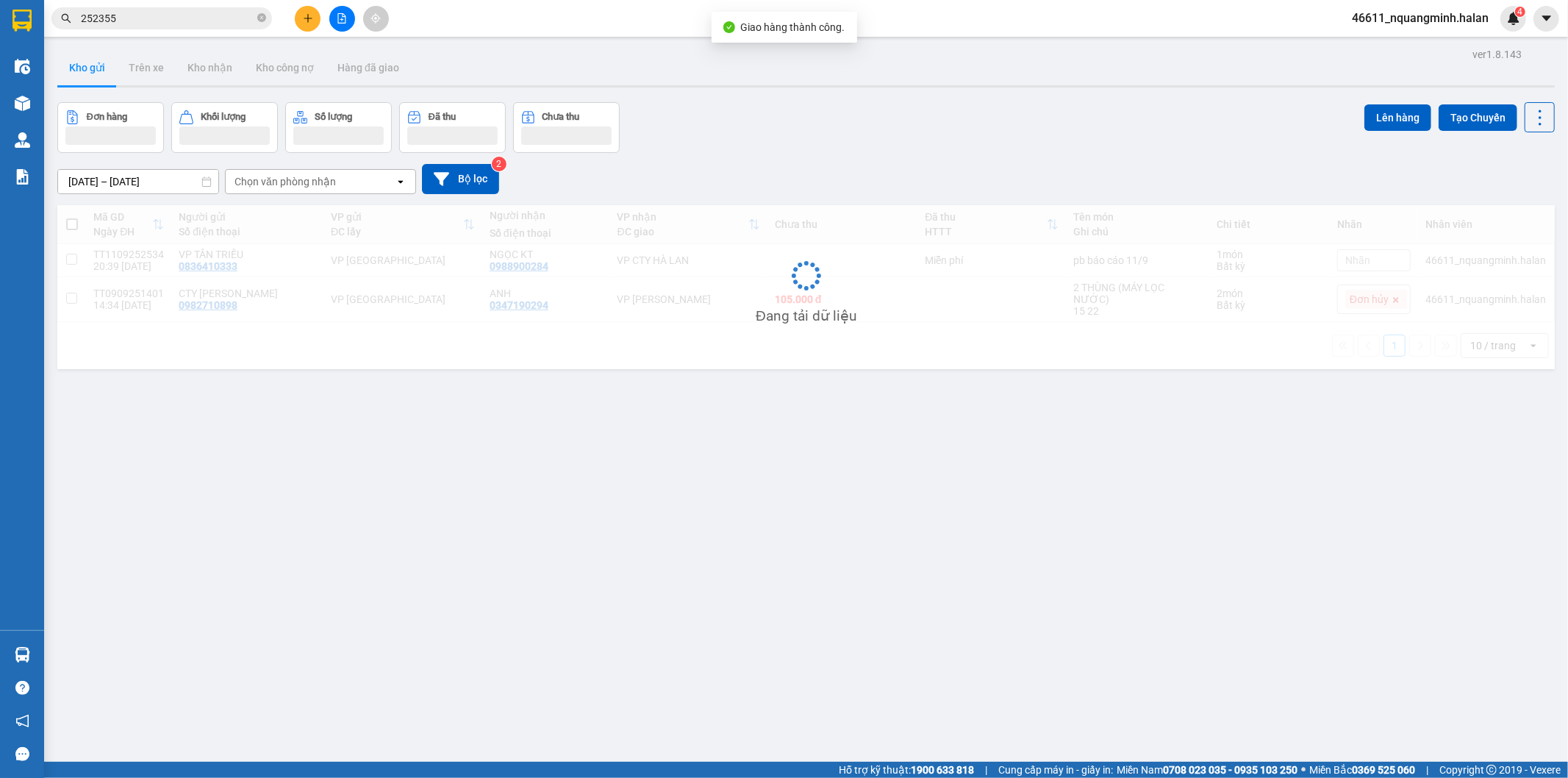
click at [190, 18] on input "252355" at bounding box center [167, 19] width 173 height 17
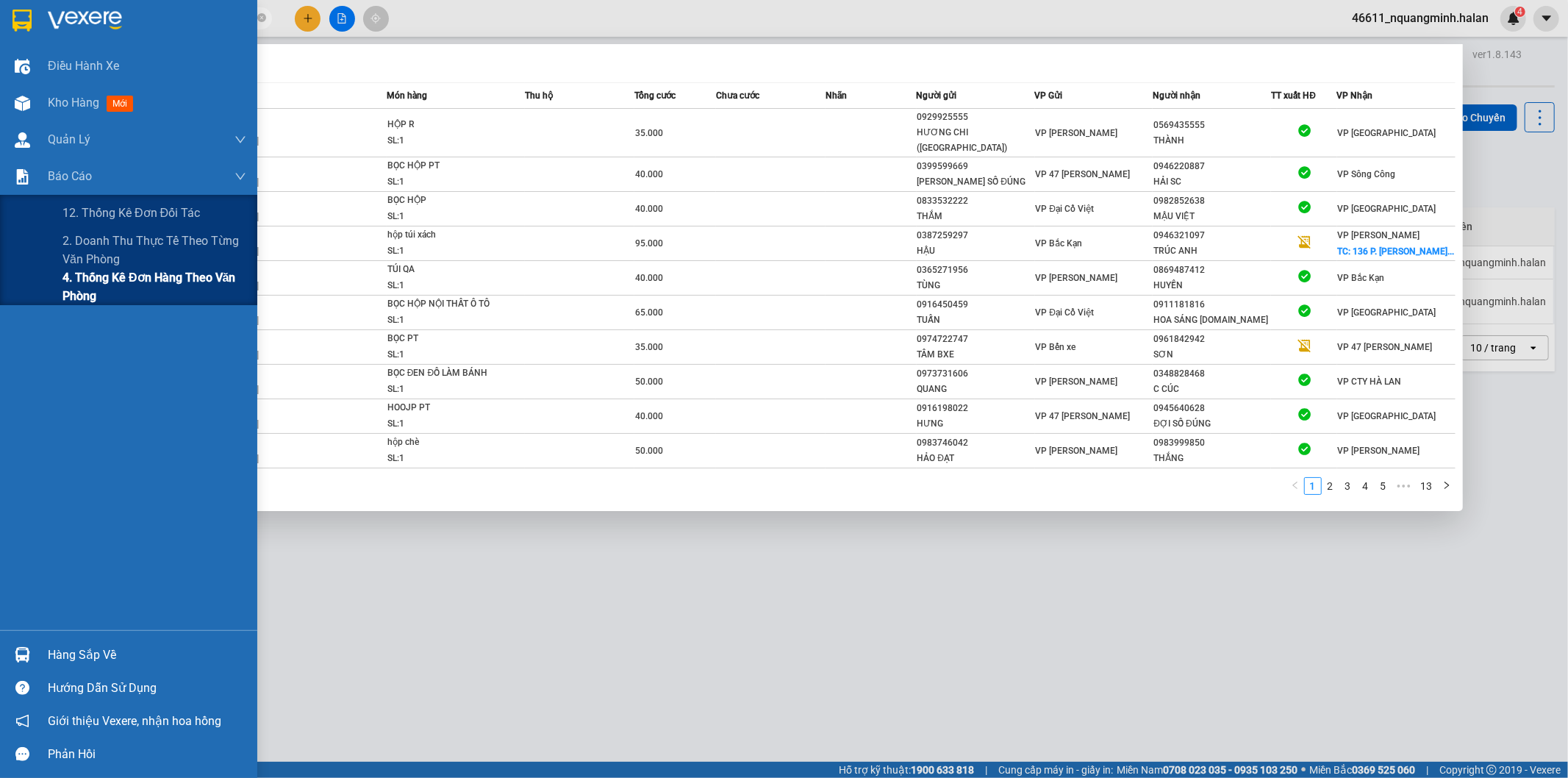
click at [98, 292] on span "4. Thống kê đơn hàng theo văn phòng" at bounding box center [154, 287] width 184 height 37
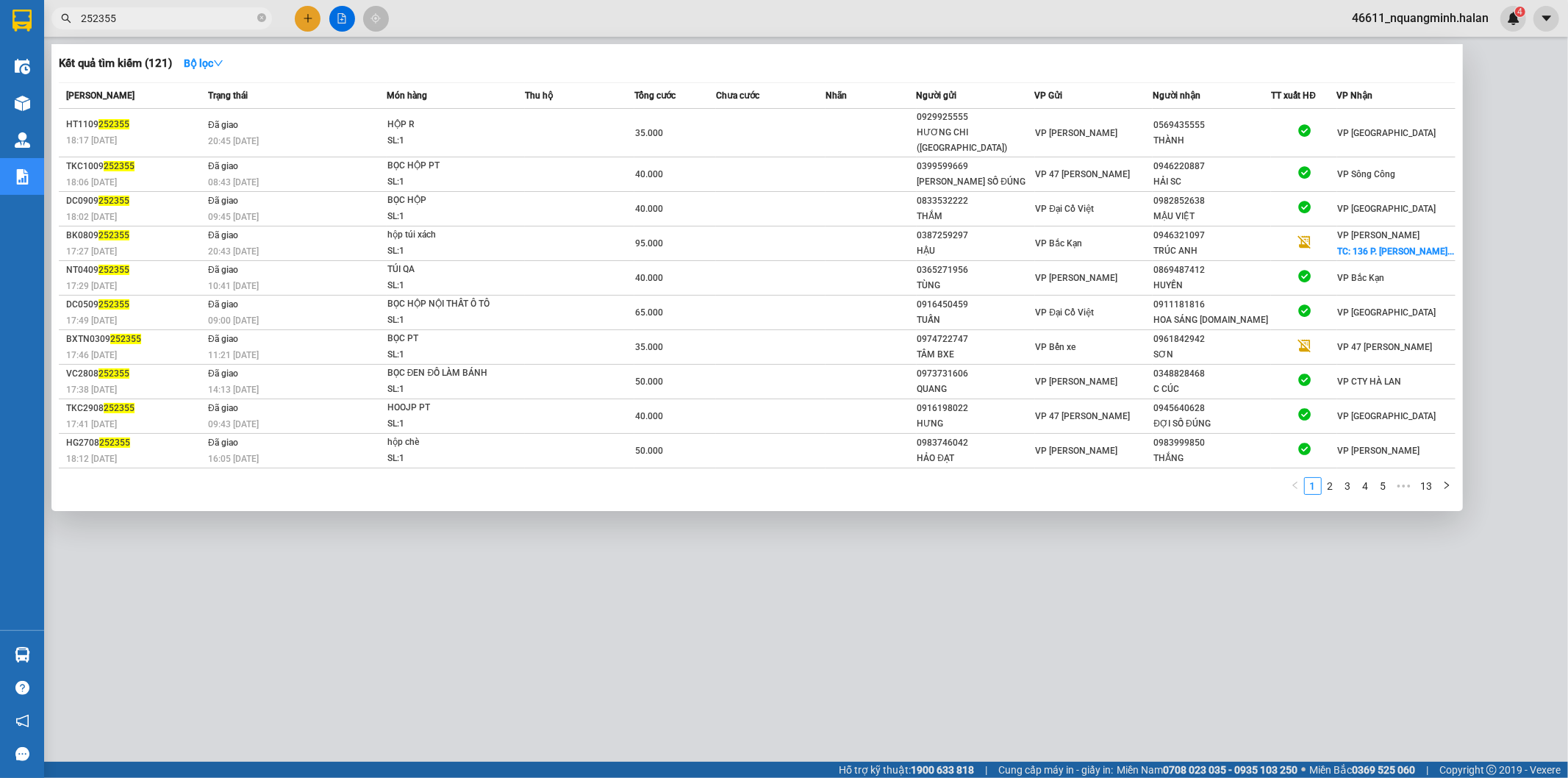
drag, startPoint x: 582, startPoint y: 636, endPoint x: 435, endPoint y: 360, distance: 312.7
click at [576, 614] on div at bounding box center [784, 389] width 1568 height 778
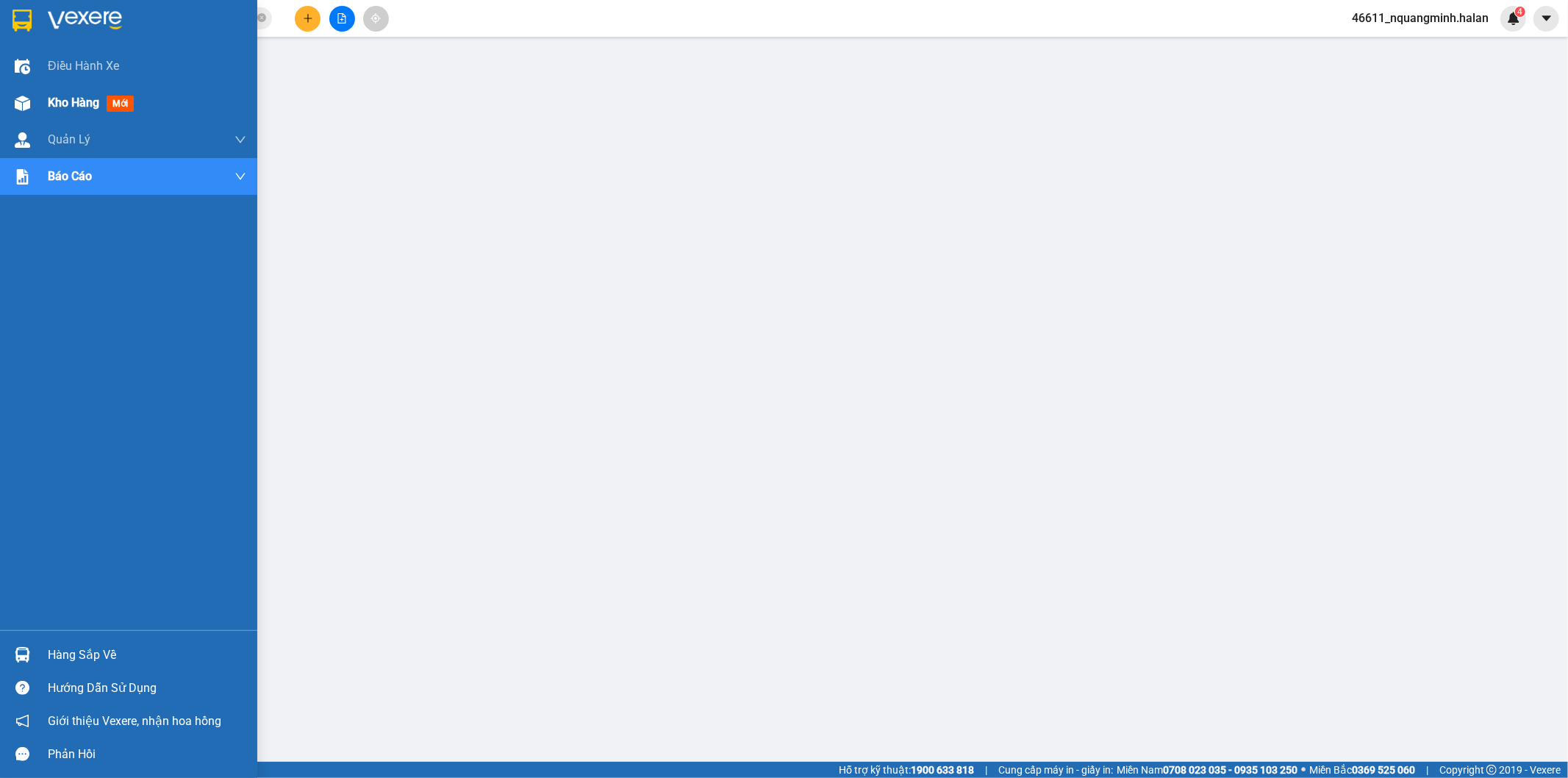
click at [25, 97] on img at bounding box center [23, 103] width 16 height 16
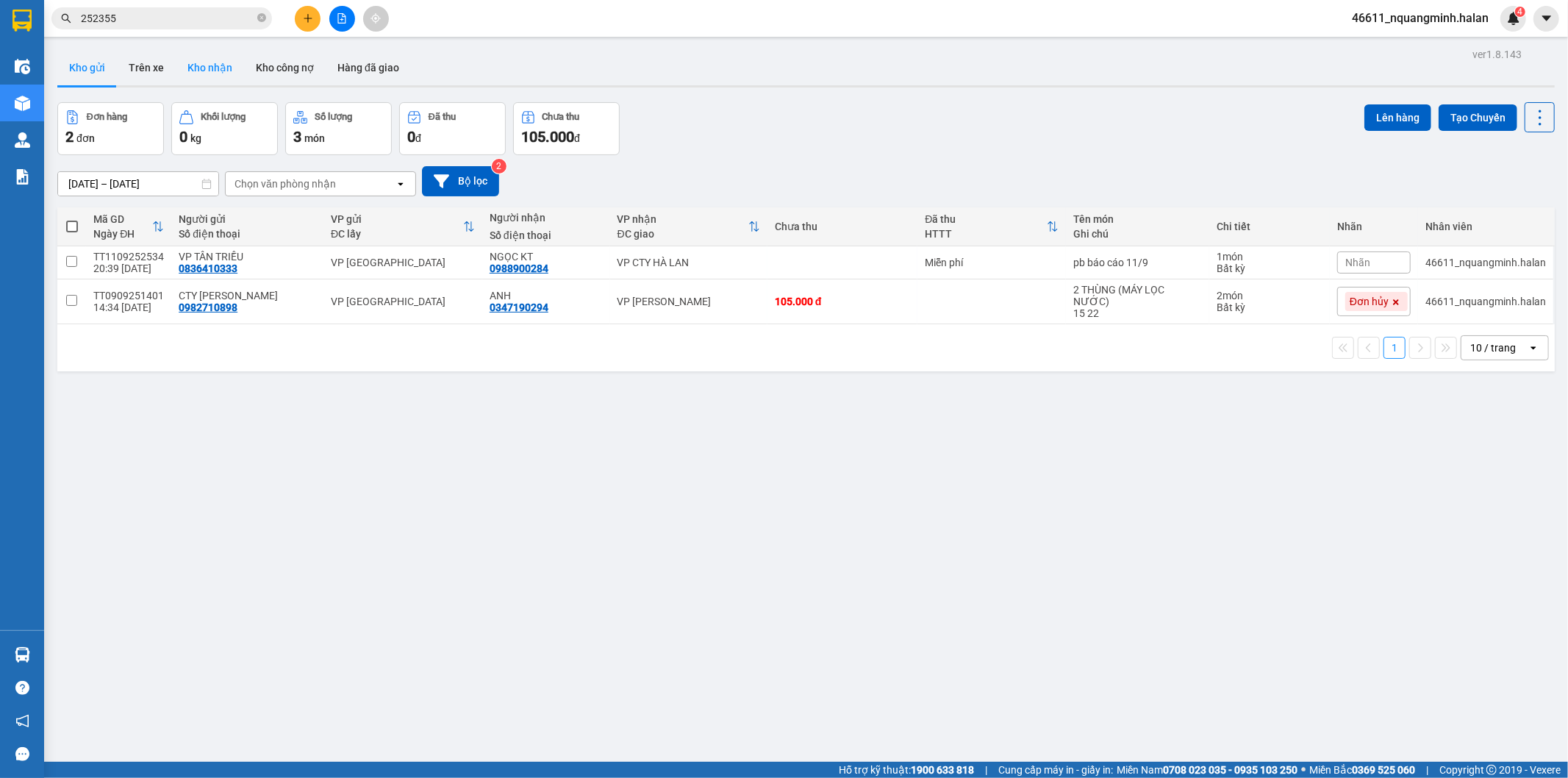
click at [212, 71] on button "Kho nhận" at bounding box center [209, 68] width 68 height 35
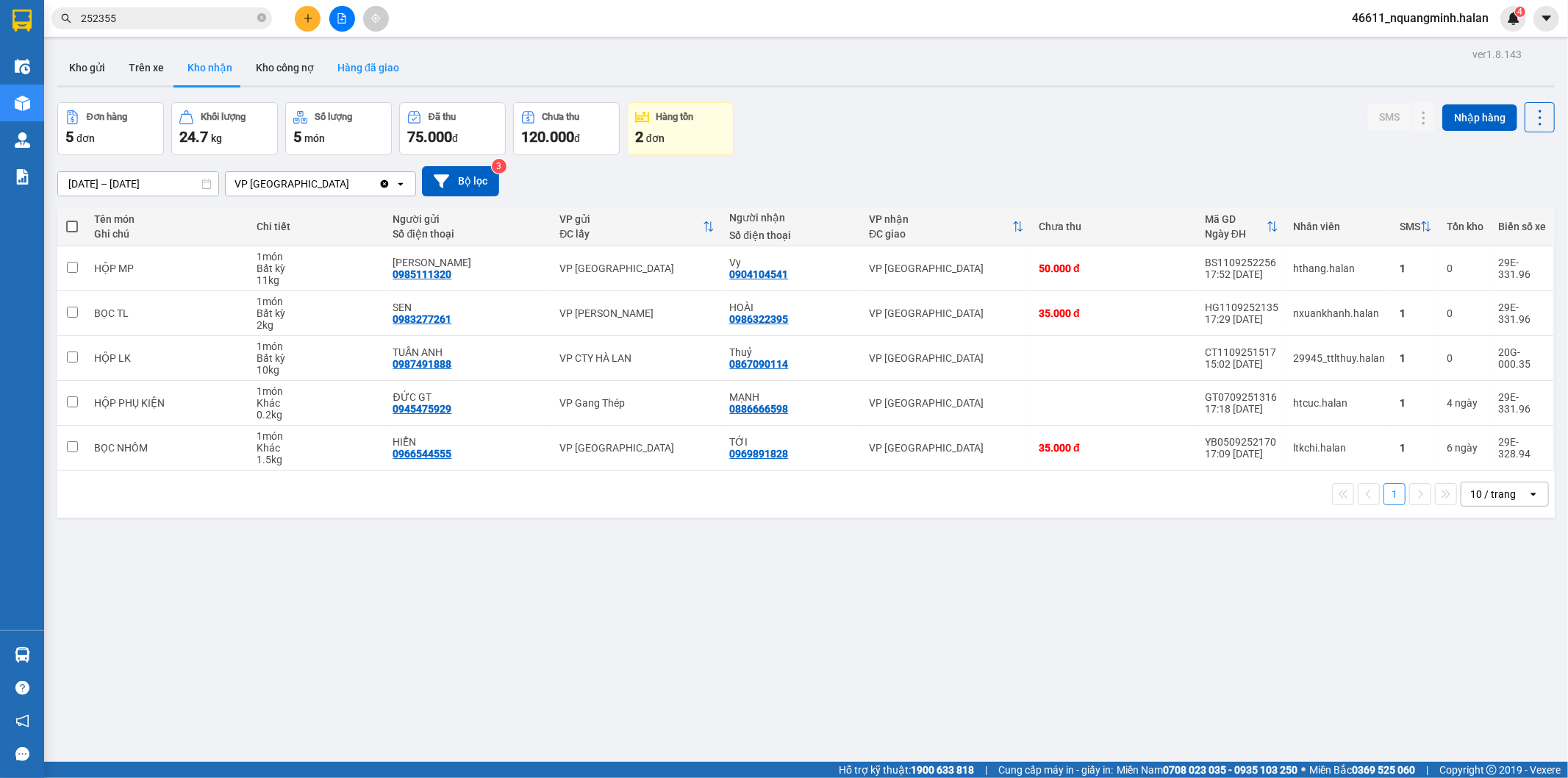
click at [366, 71] on button "Hàng đã giao" at bounding box center [369, 68] width 86 height 35
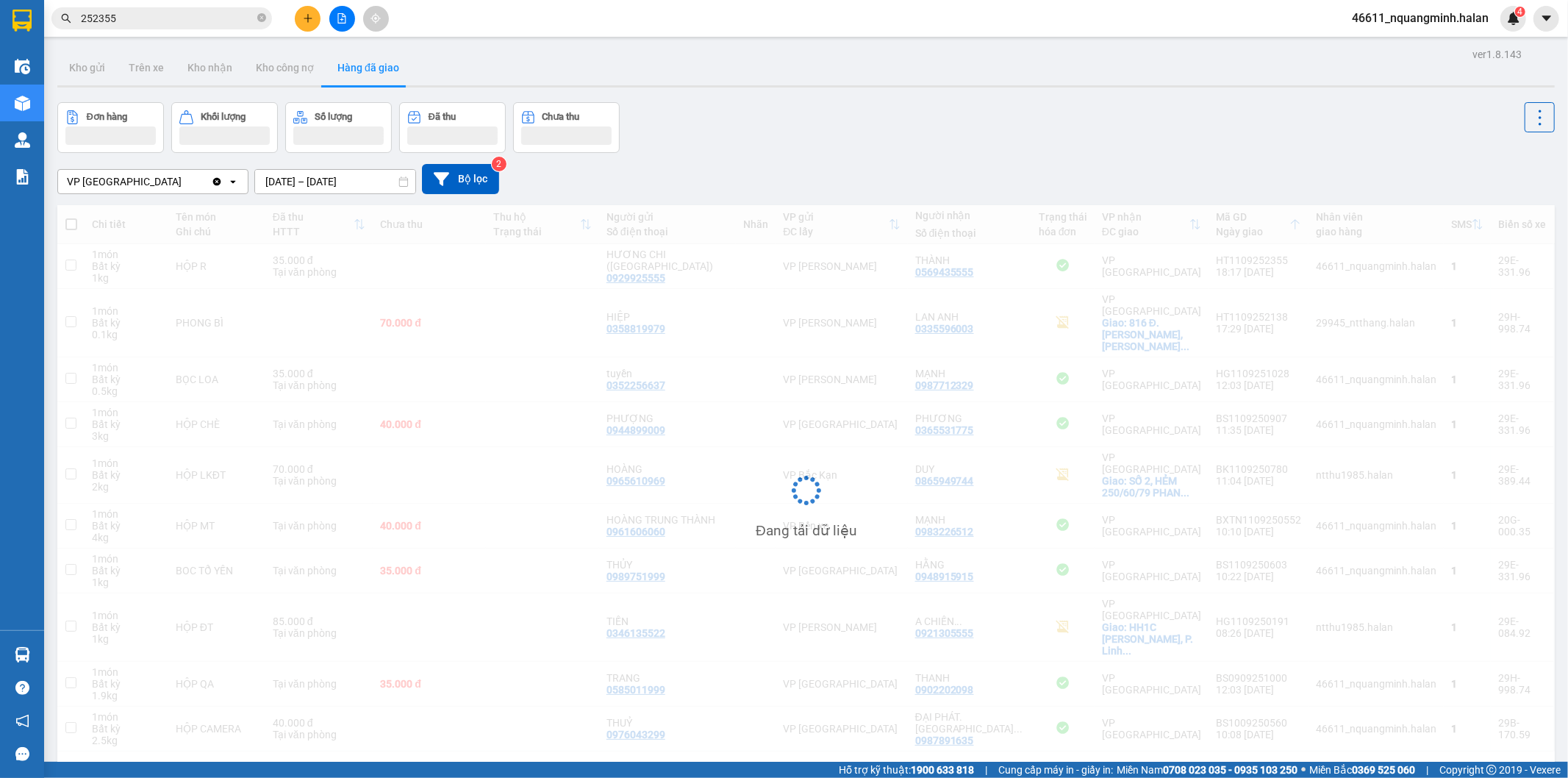
click at [317, 180] on input "09/09/2025 – 11/09/2025" at bounding box center [336, 181] width 161 height 23
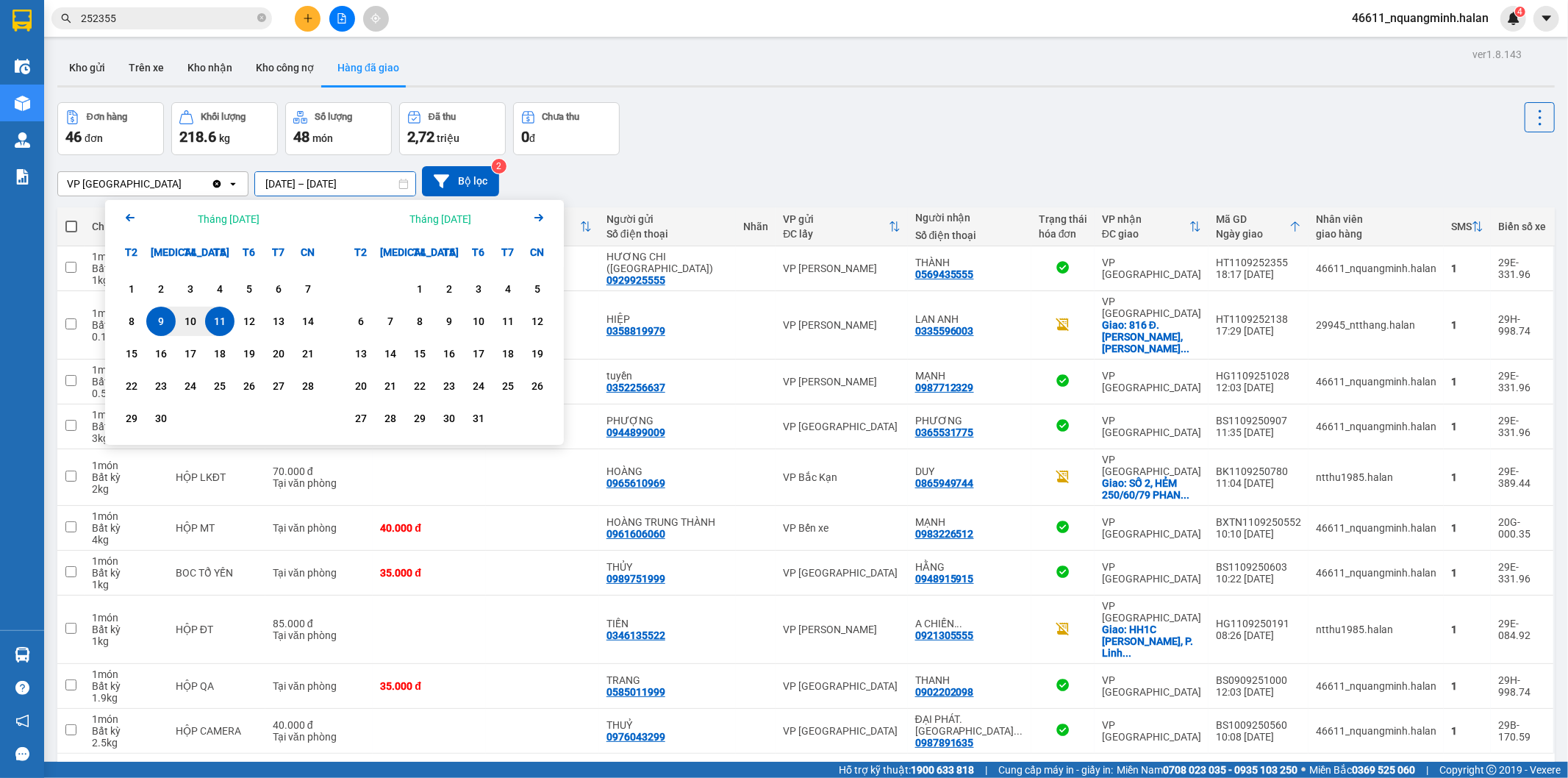
click at [215, 319] on div "11" at bounding box center [219, 321] width 20 height 18
type input "11/09/2025 – 11/09/2025"
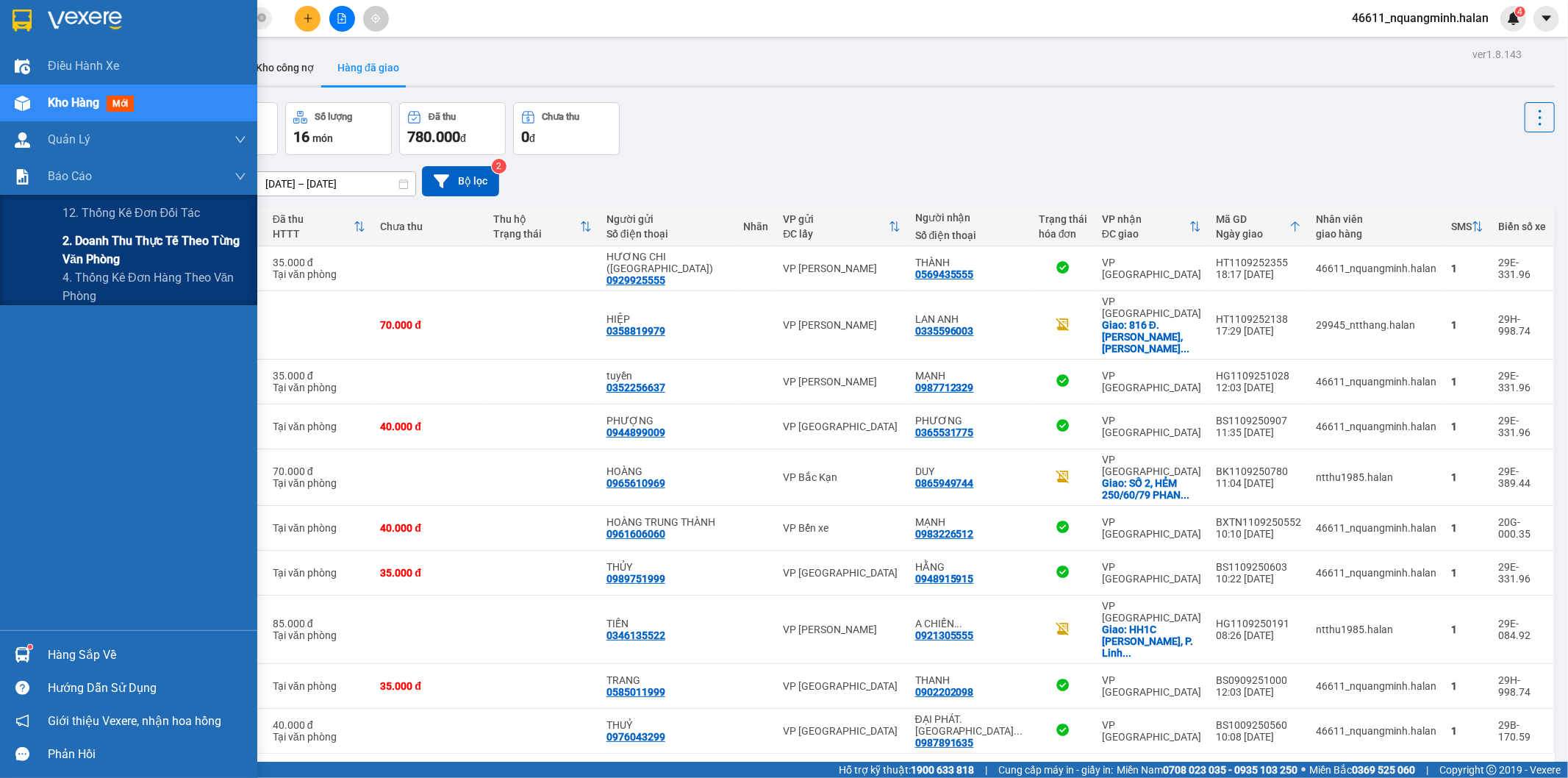
click at [74, 249] on span "2. Doanh thu thực tế theo từng văn phòng" at bounding box center [154, 250] width 184 height 37
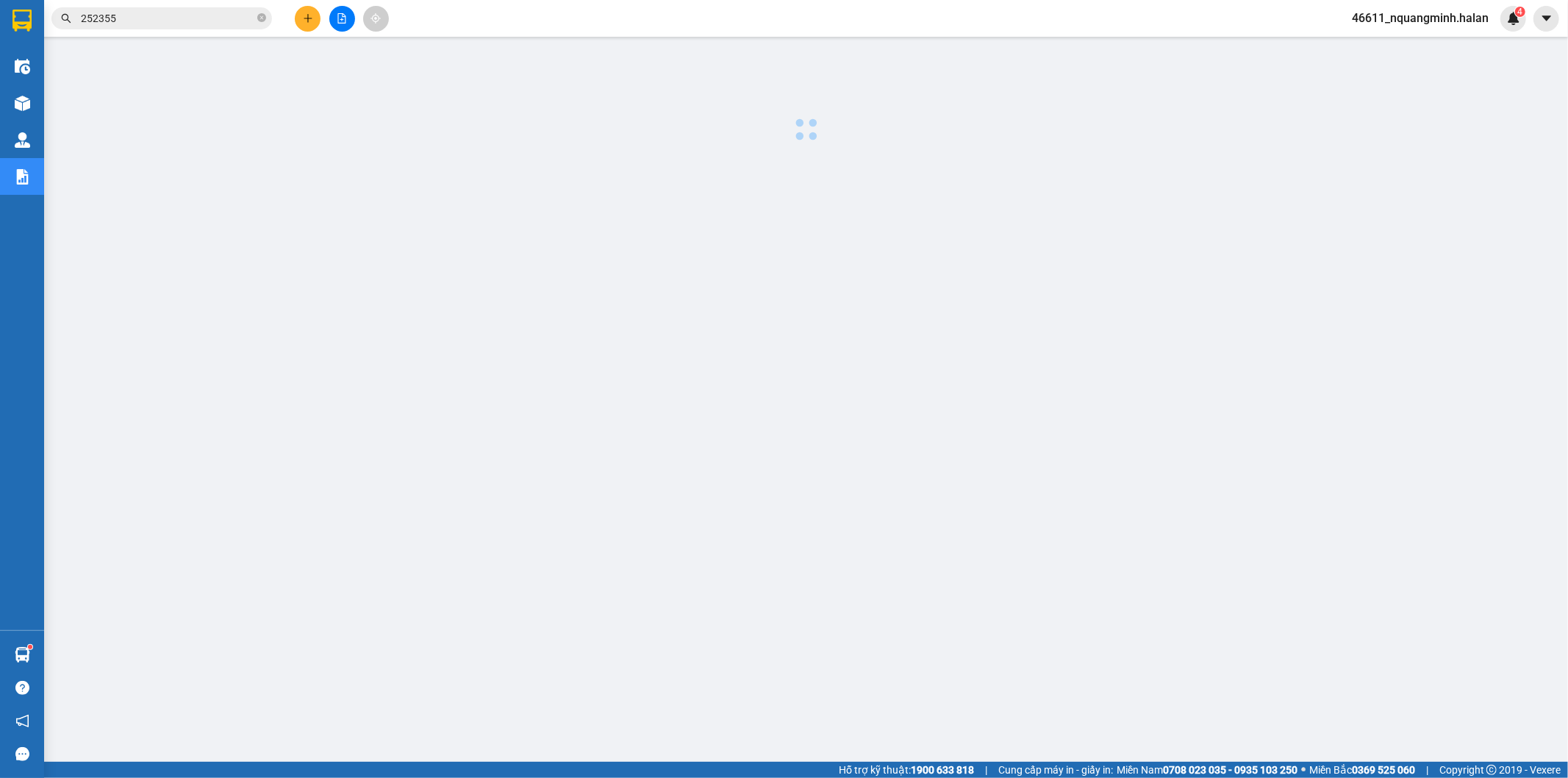
click at [603, 474] on div at bounding box center [806, 375] width 1509 height 662
